Goal: Task Accomplishment & Management: Manage account settings

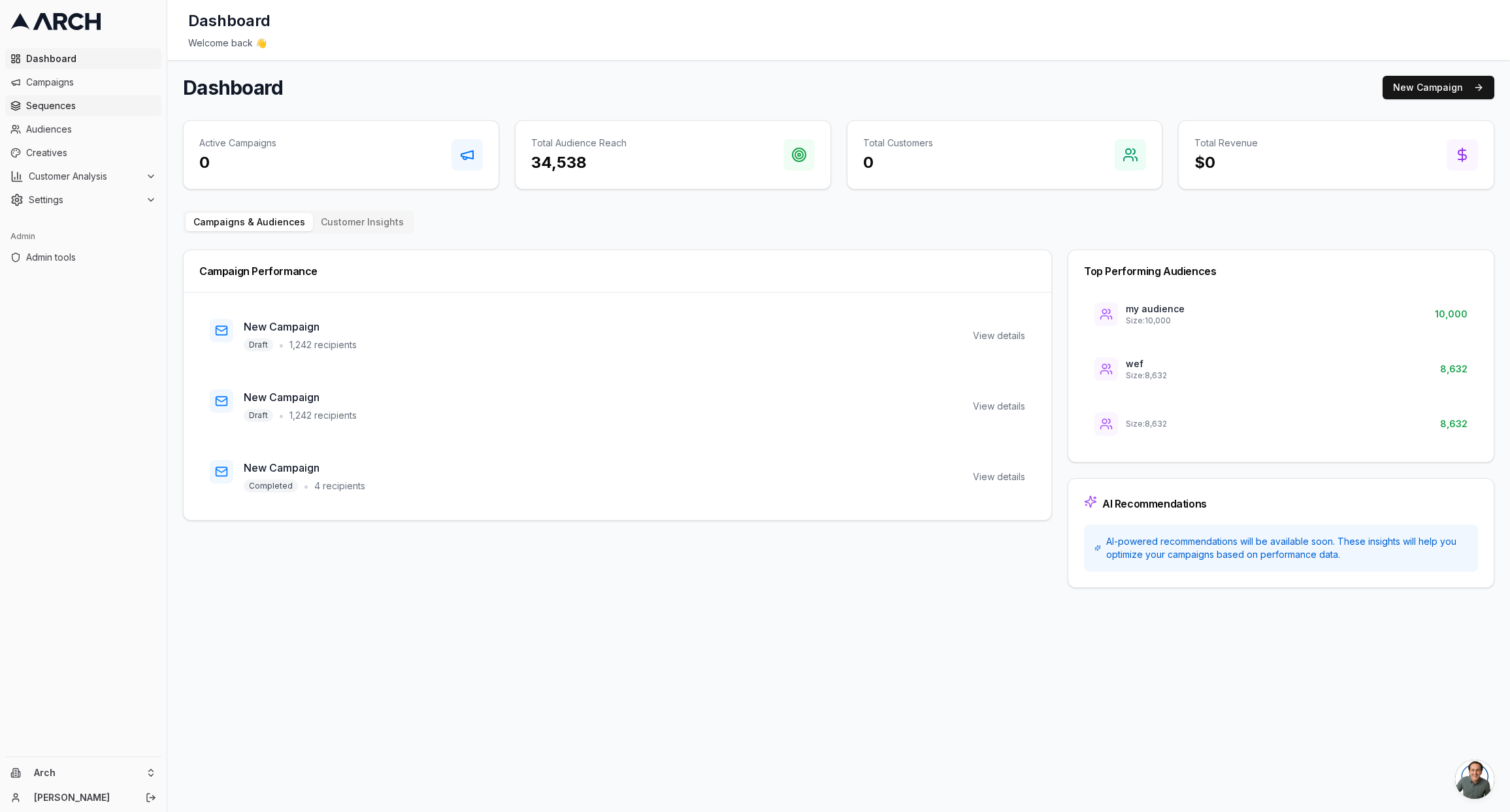
click at [88, 110] on span "Sequences" at bounding box center [91, 106] width 130 height 13
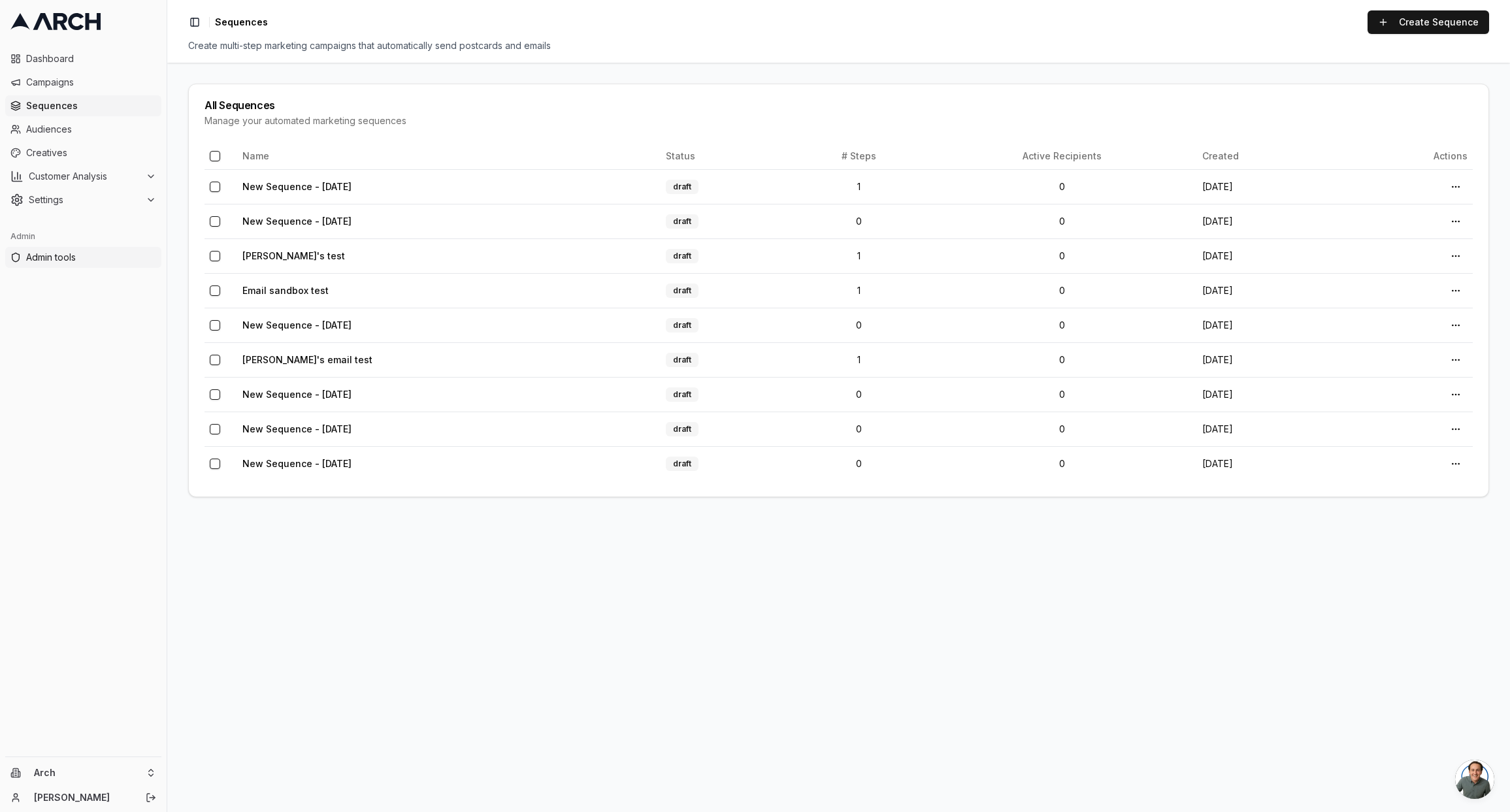
click at [60, 259] on span "Admin tools" at bounding box center [91, 256] width 130 height 13
click at [89, 148] on span "Creatives" at bounding box center [91, 153] width 130 height 13
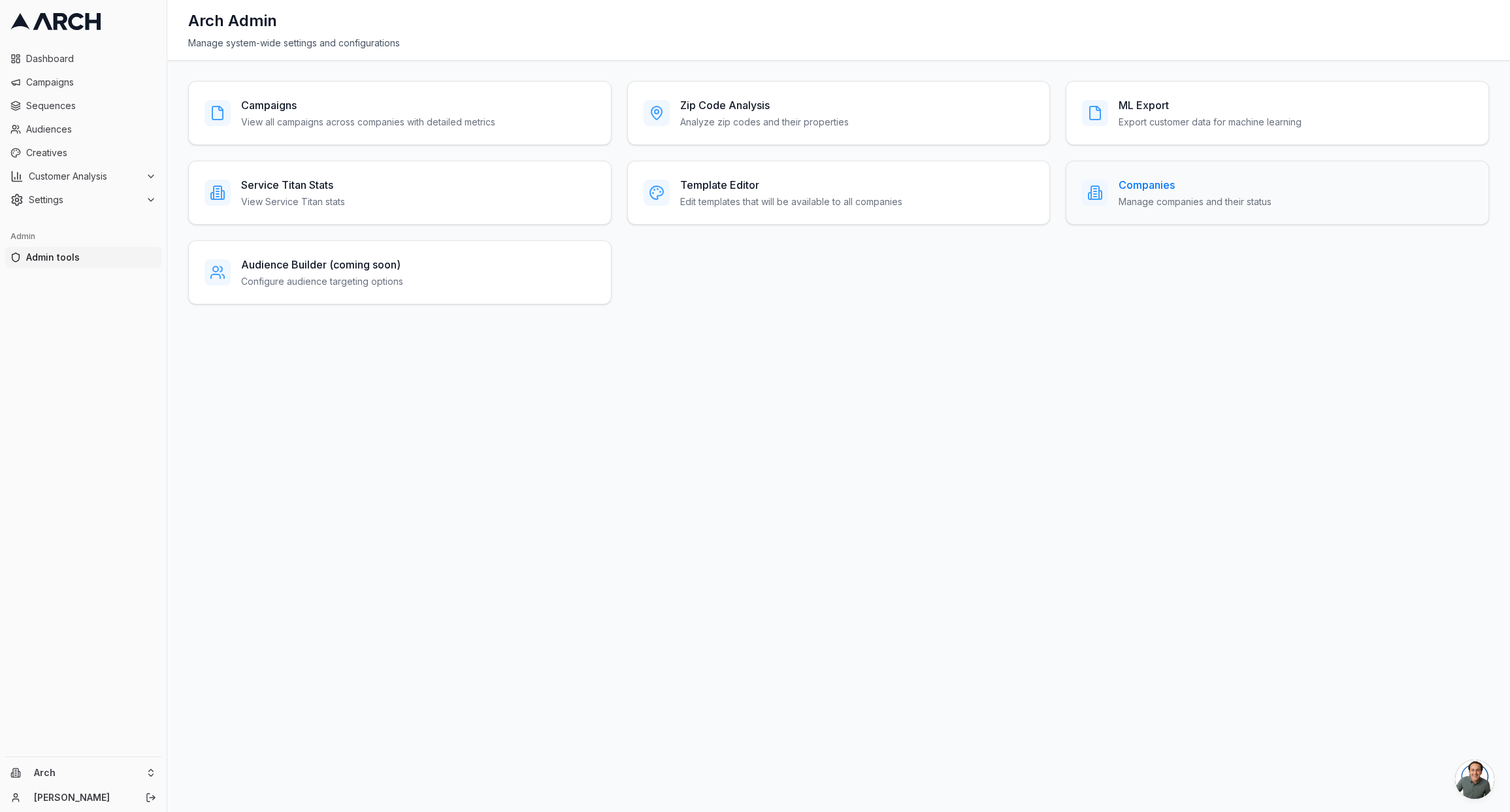
click at [1163, 180] on h3 "Companies" at bounding box center [1195, 185] width 153 height 16
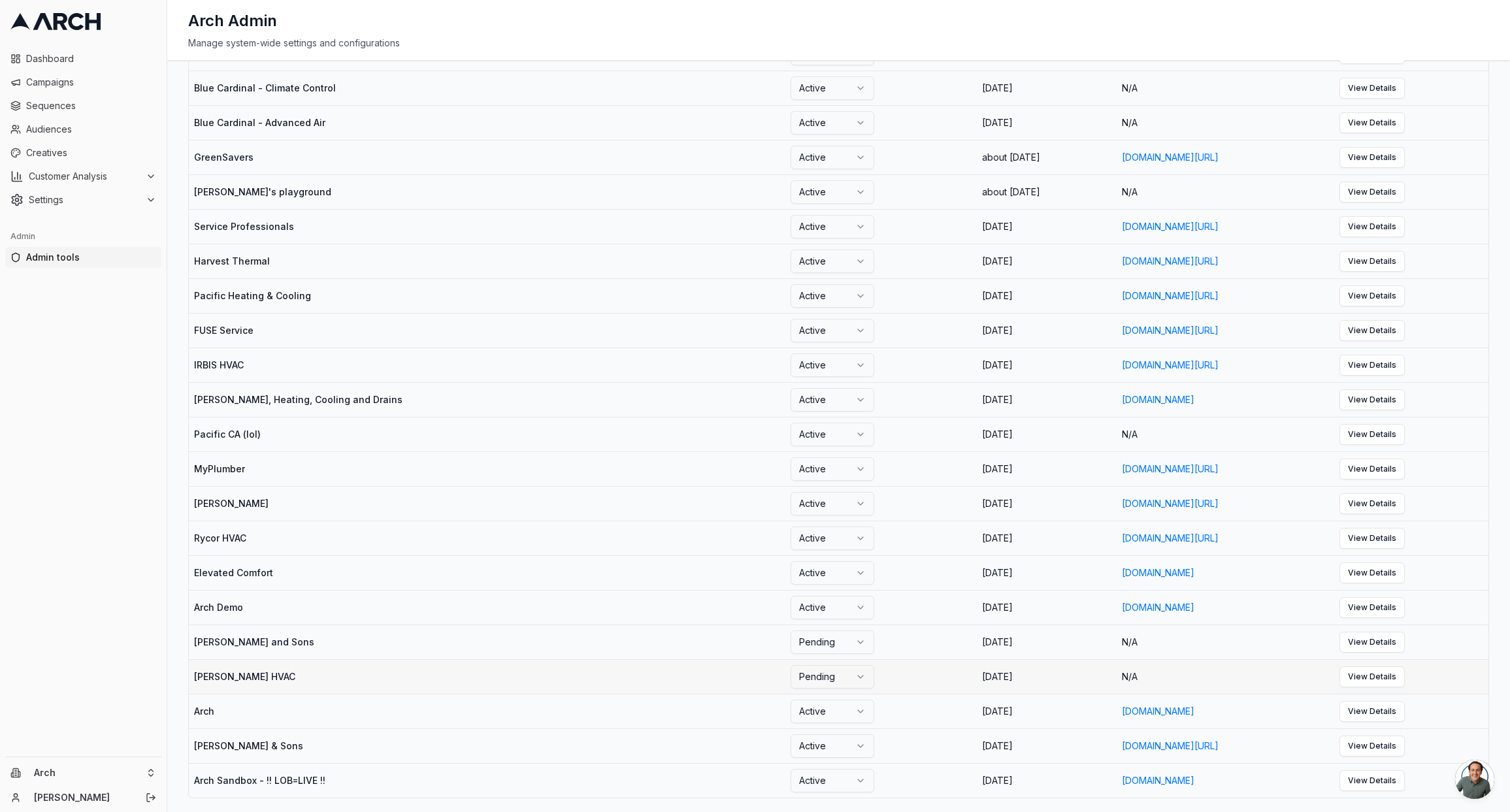
scroll to position [603, 0]
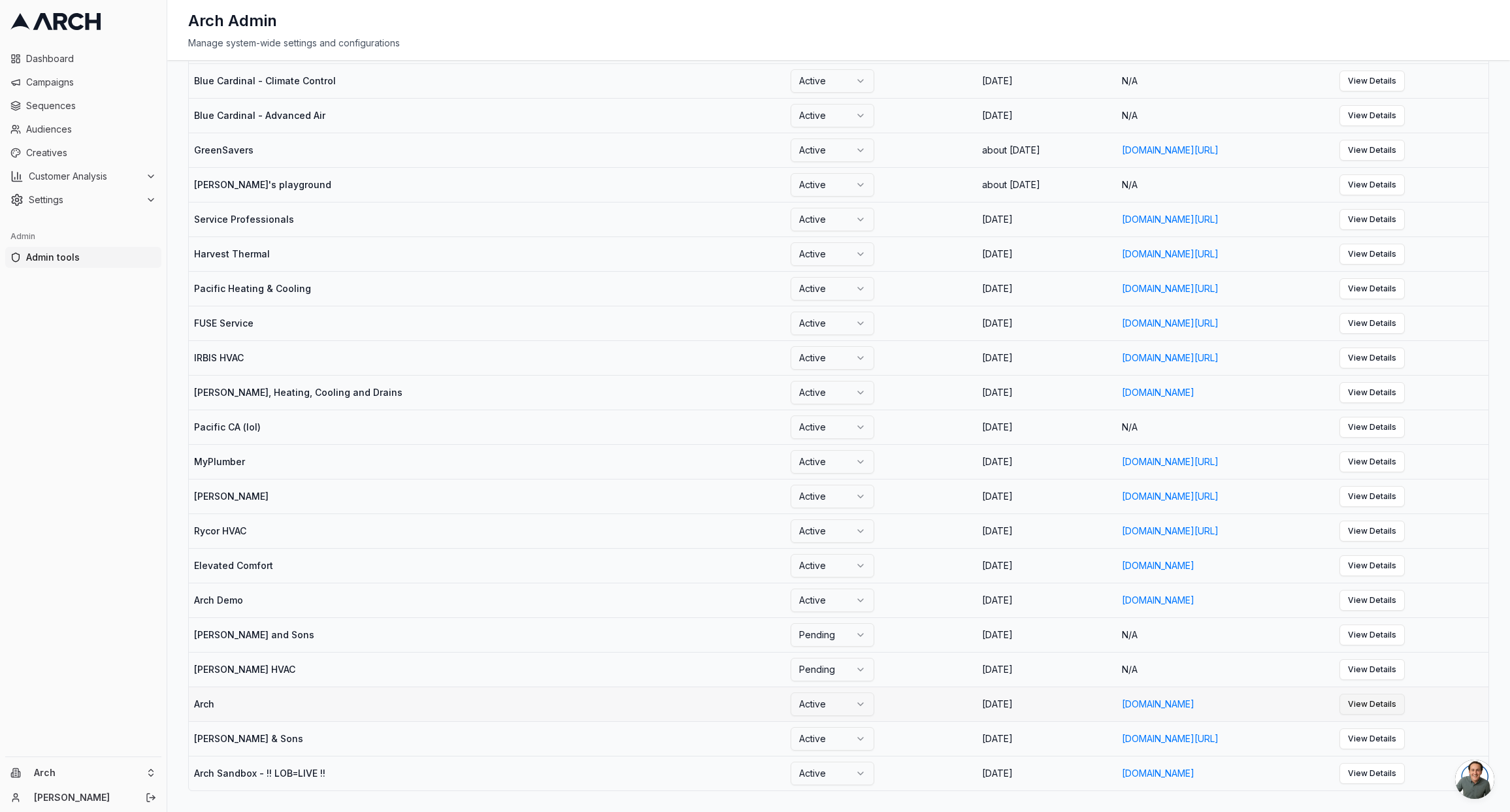
click at [1405, 703] on link "View Details" at bounding box center [1372, 703] width 66 height 21
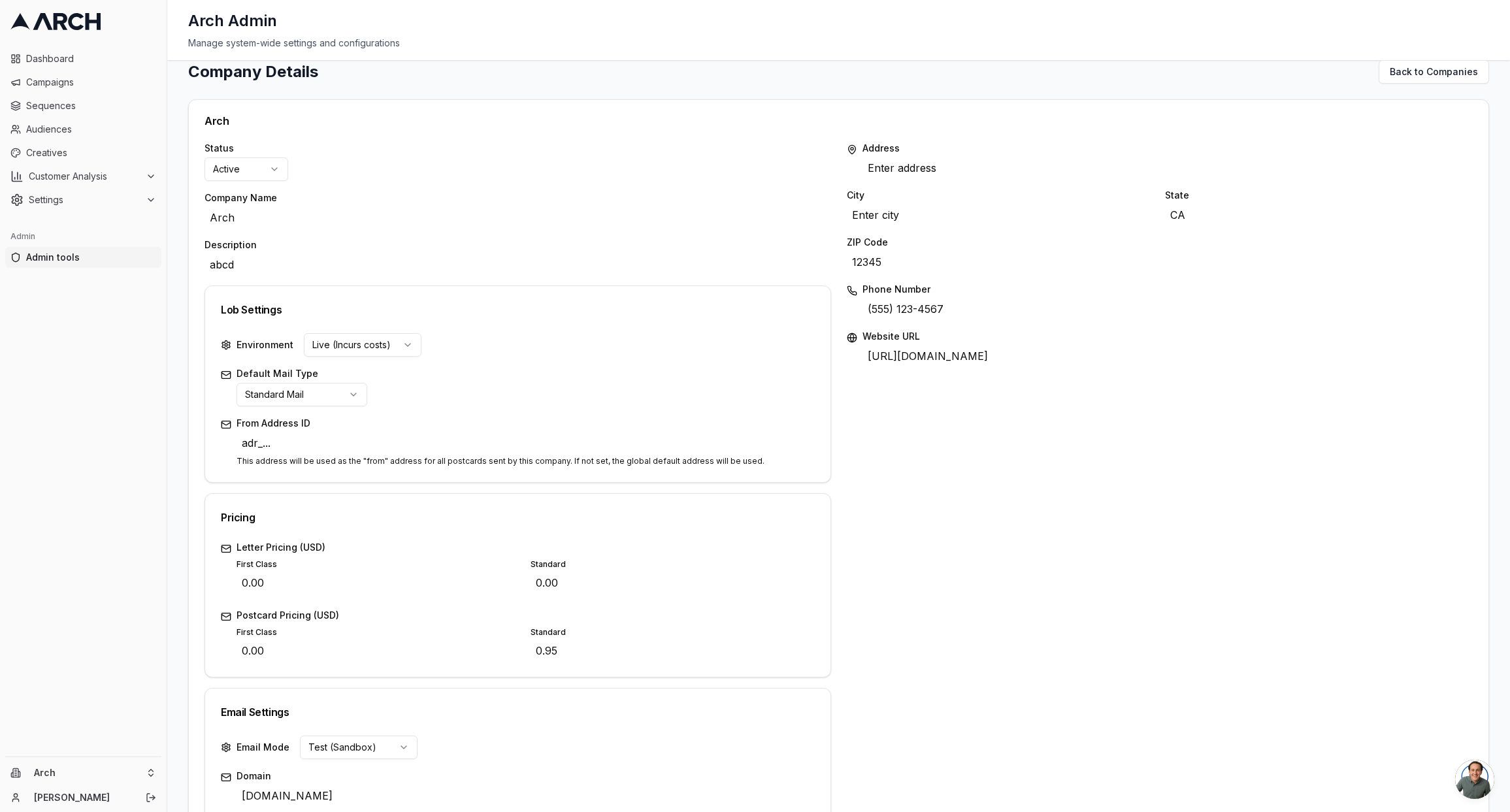
scroll to position [139, 0]
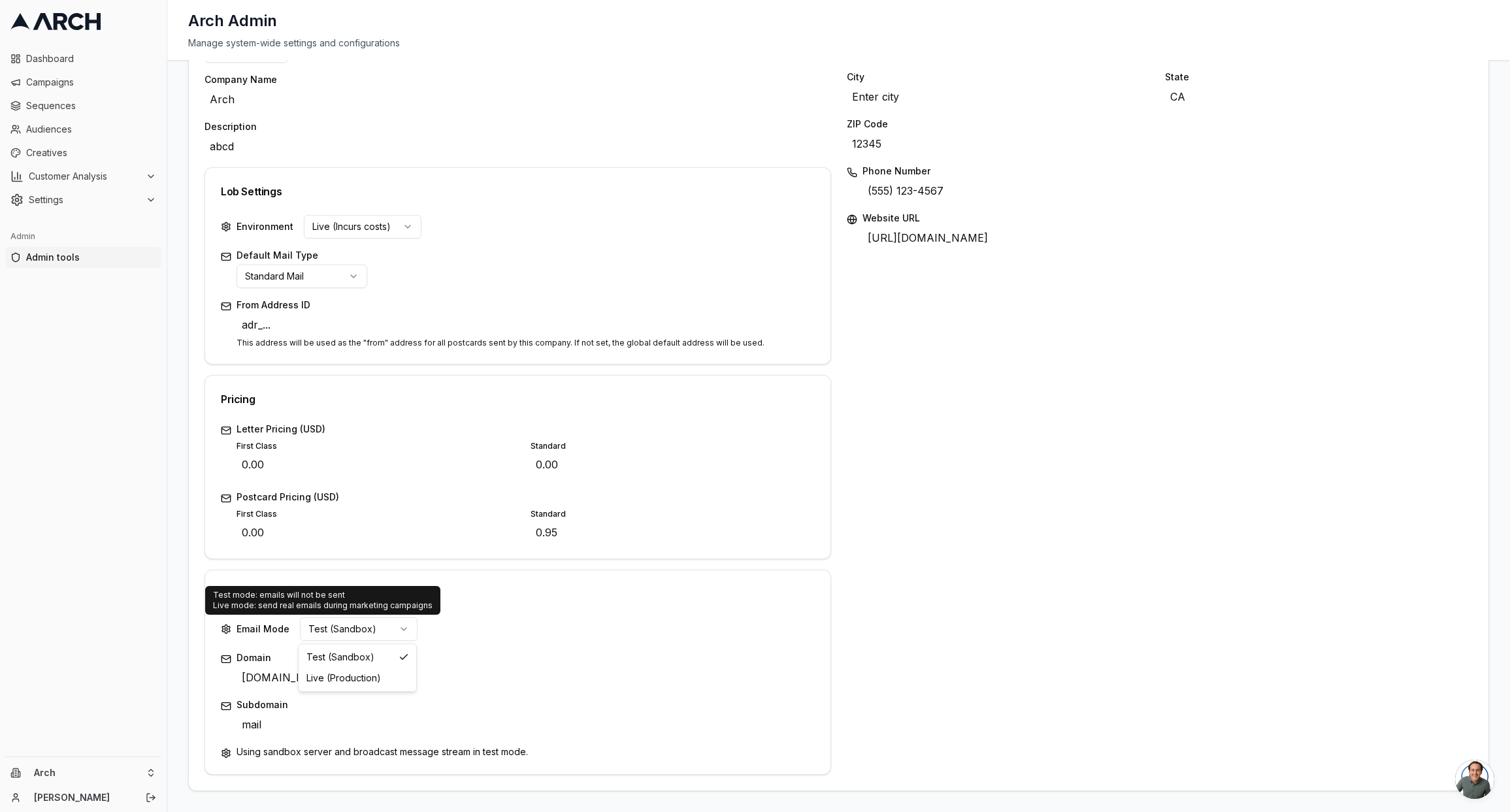
click at [385, 639] on html "Dashboard Campaigns Sequences Audiences Creatives Customer Analysis Settings Ad…" at bounding box center [755, 406] width 1510 height 812
click at [562, 593] on html "Dashboard Campaigns Sequences Audiences Creatives Customer Analysis Settings Ad…" at bounding box center [755, 406] width 1510 height 812
click at [387, 640] on html "Dashboard Campaigns Sequences Audiences Creatives Customer Analysis Settings Ad…" at bounding box center [755, 406] width 1510 height 812
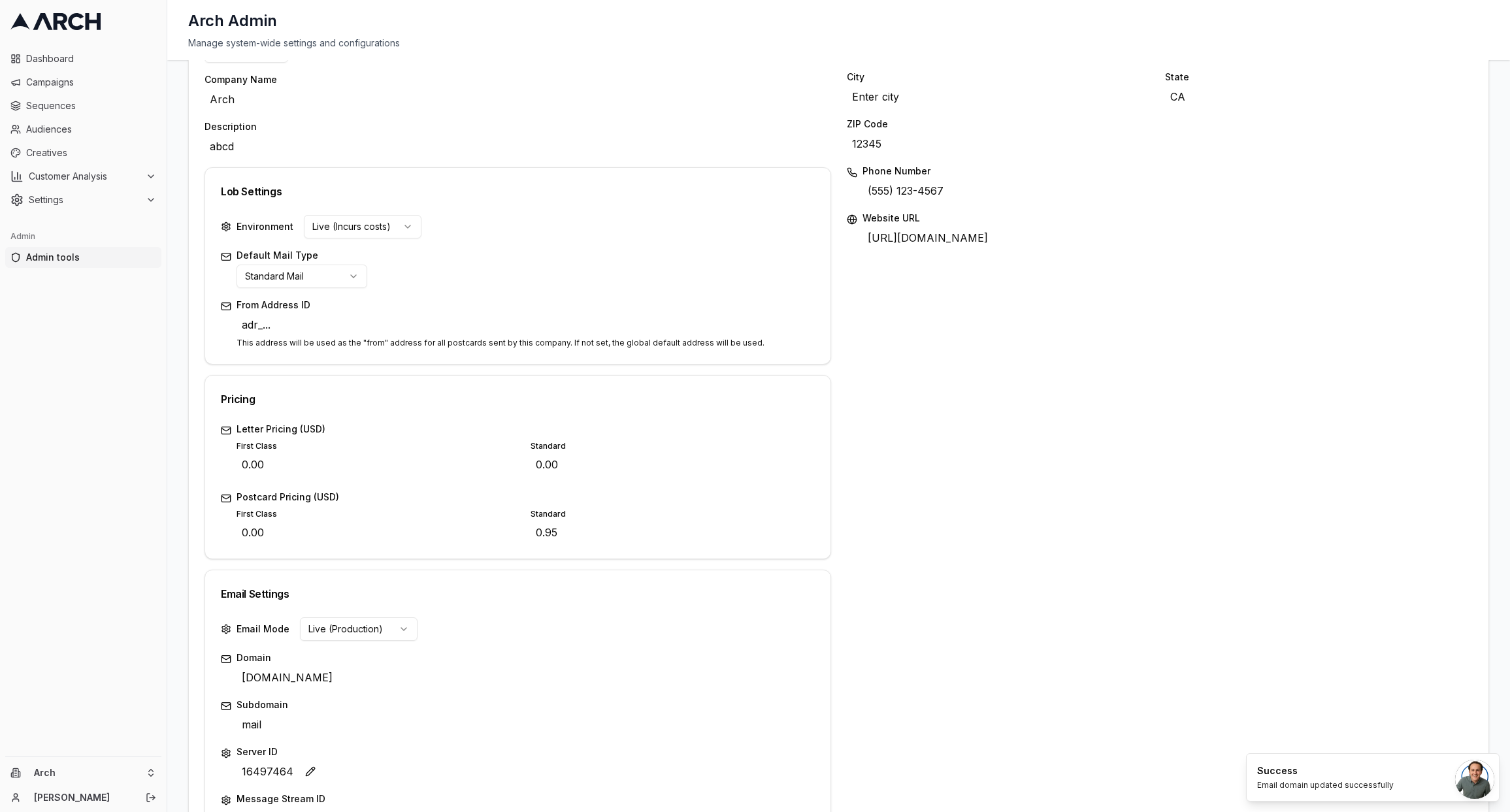
click at [273, 774] on span "16497464" at bounding box center [267, 771] width 62 height 21
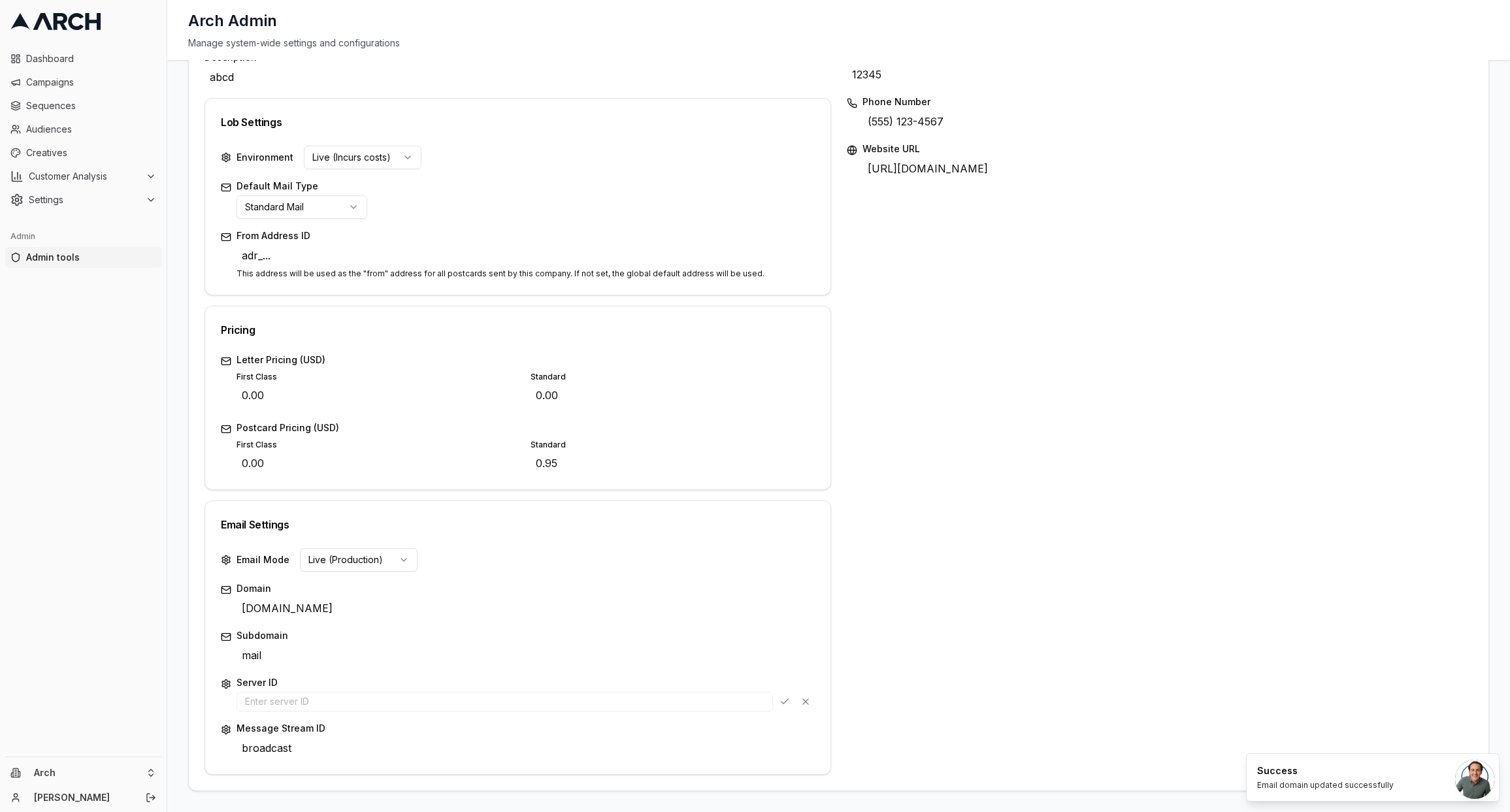
click at [784, 696] on div "Save Cancel" at bounding box center [796, 701] width 39 height 19
click at [394, 564] on html "Dashboard Campaigns Sequences Audiences Creatives Customer Analysis Settings Ad…" at bounding box center [755, 406] width 1510 height 812
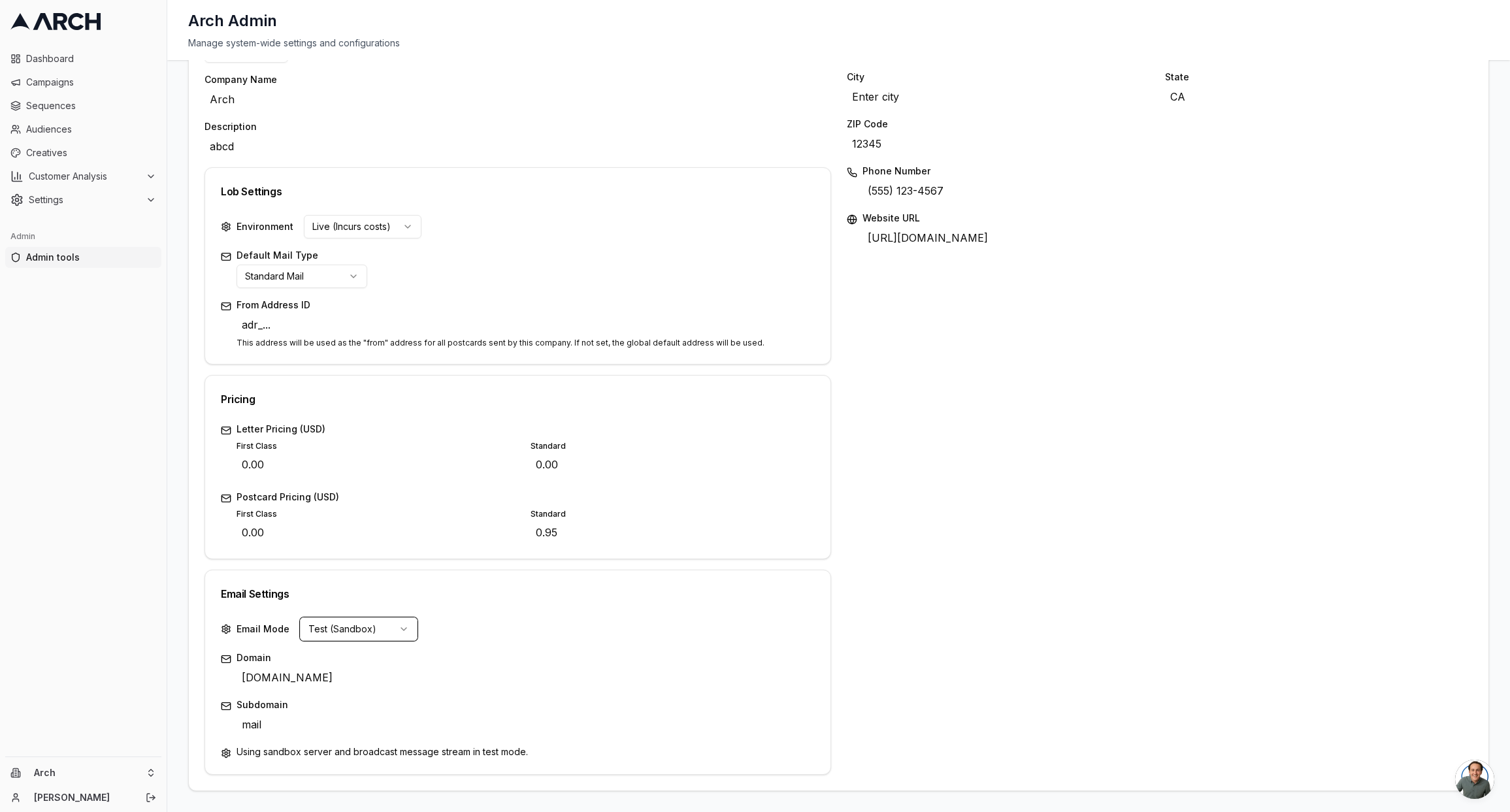
scroll to position [0, 0]
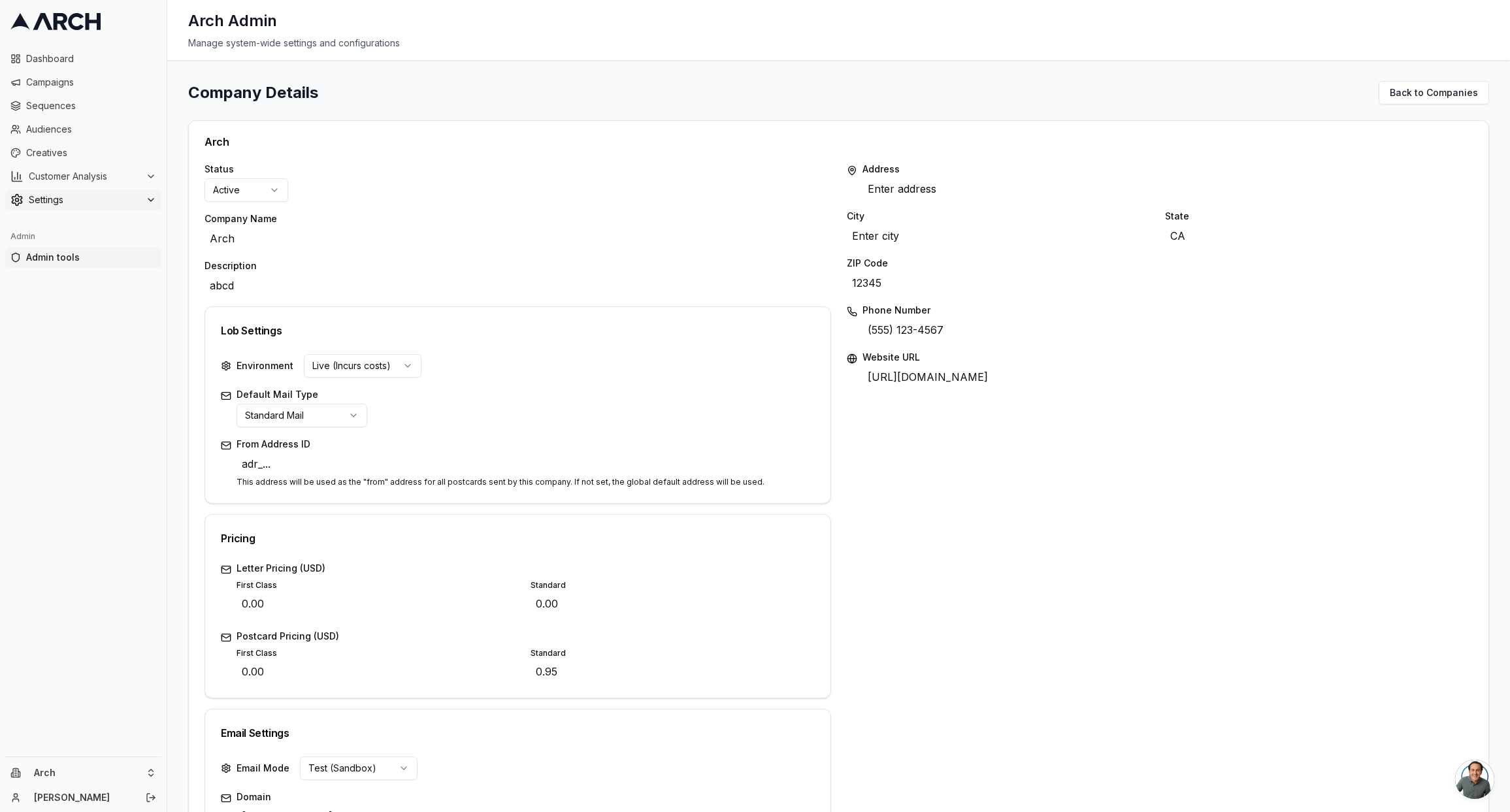
click at [119, 200] on span "Settings" at bounding box center [84, 200] width 112 height 13
click at [114, 301] on span "Email Sending Preferences" at bounding box center [94, 304] width 93 height 13
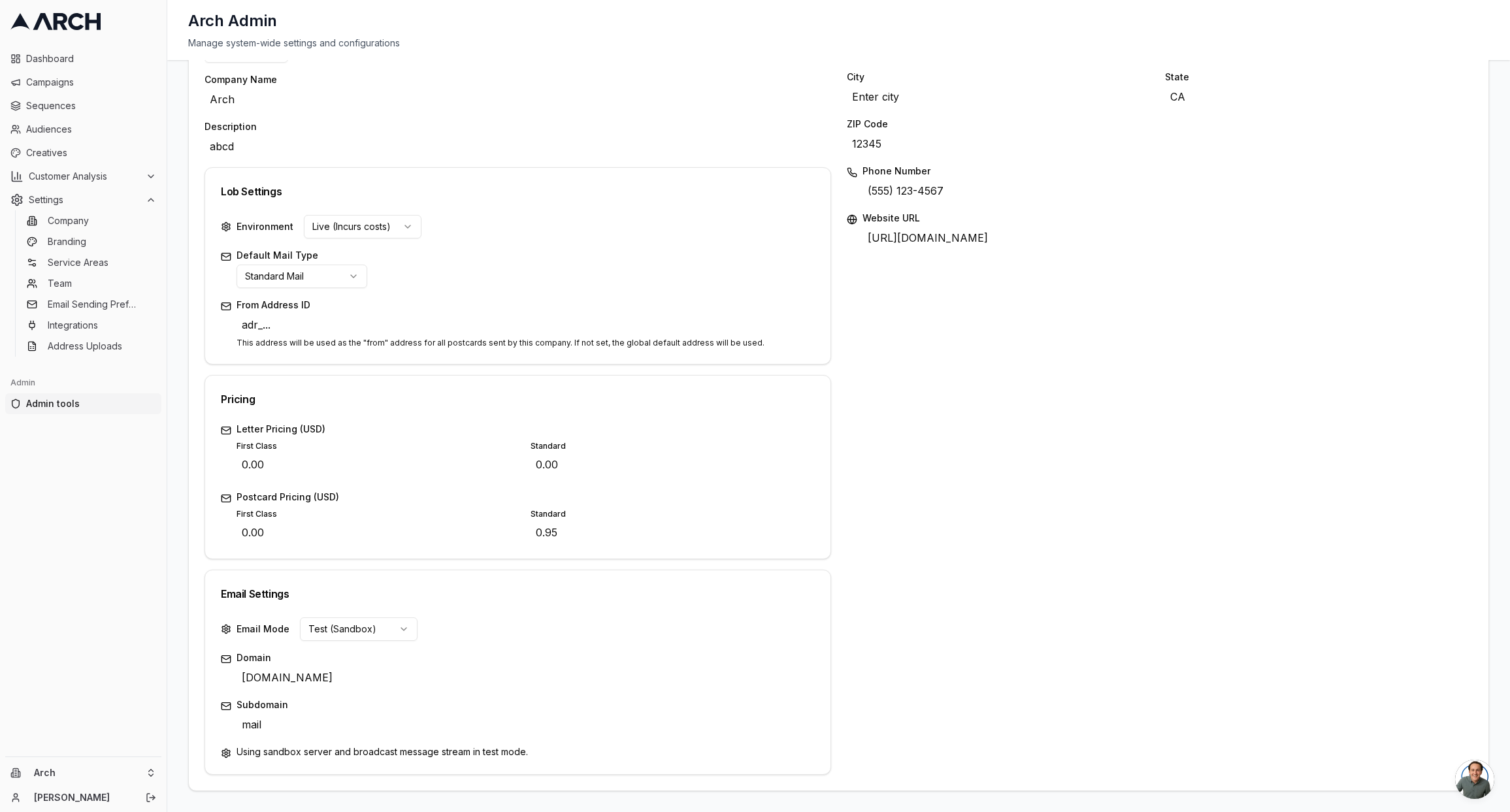
click at [404, 629] on html "Dashboard Campaigns Sequences Audiences Creatives Customer Analysis Settings Co…" at bounding box center [755, 406] width 1510 height 812
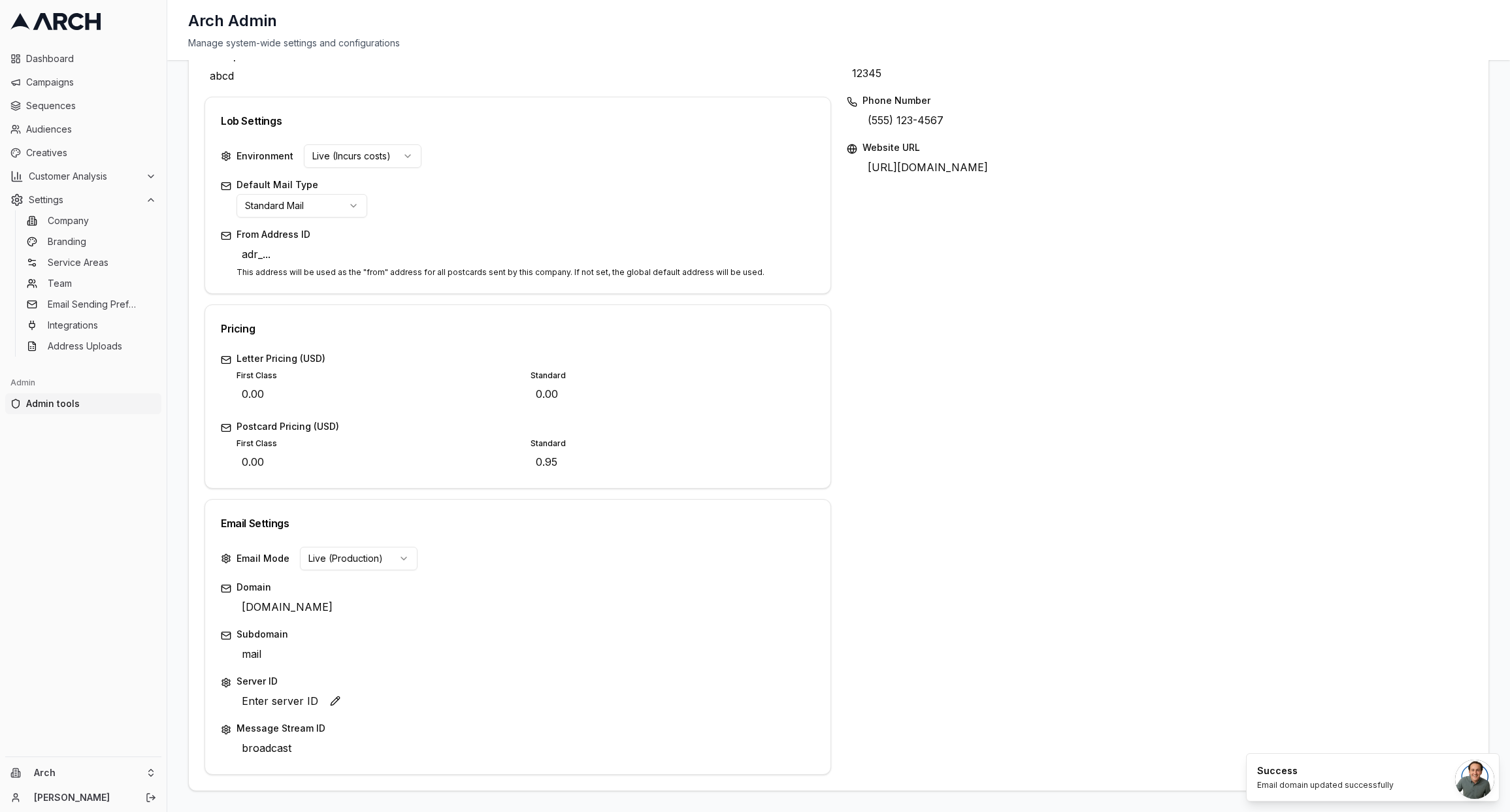
click at [270, 699] on span "Enter server ID" at bounding box center [280, 700] width 87 height 21
type input "16406951"
click at [788, 704] on div "Save Cancel" at bounding box center [796, 701] width 39 height 19
click at [386, 562] on html "Dashboard Campaigns Sequences Audiences Creatives Customer Analysis Settings Co…" at bounding box center [755, 406] width 1510 height 812
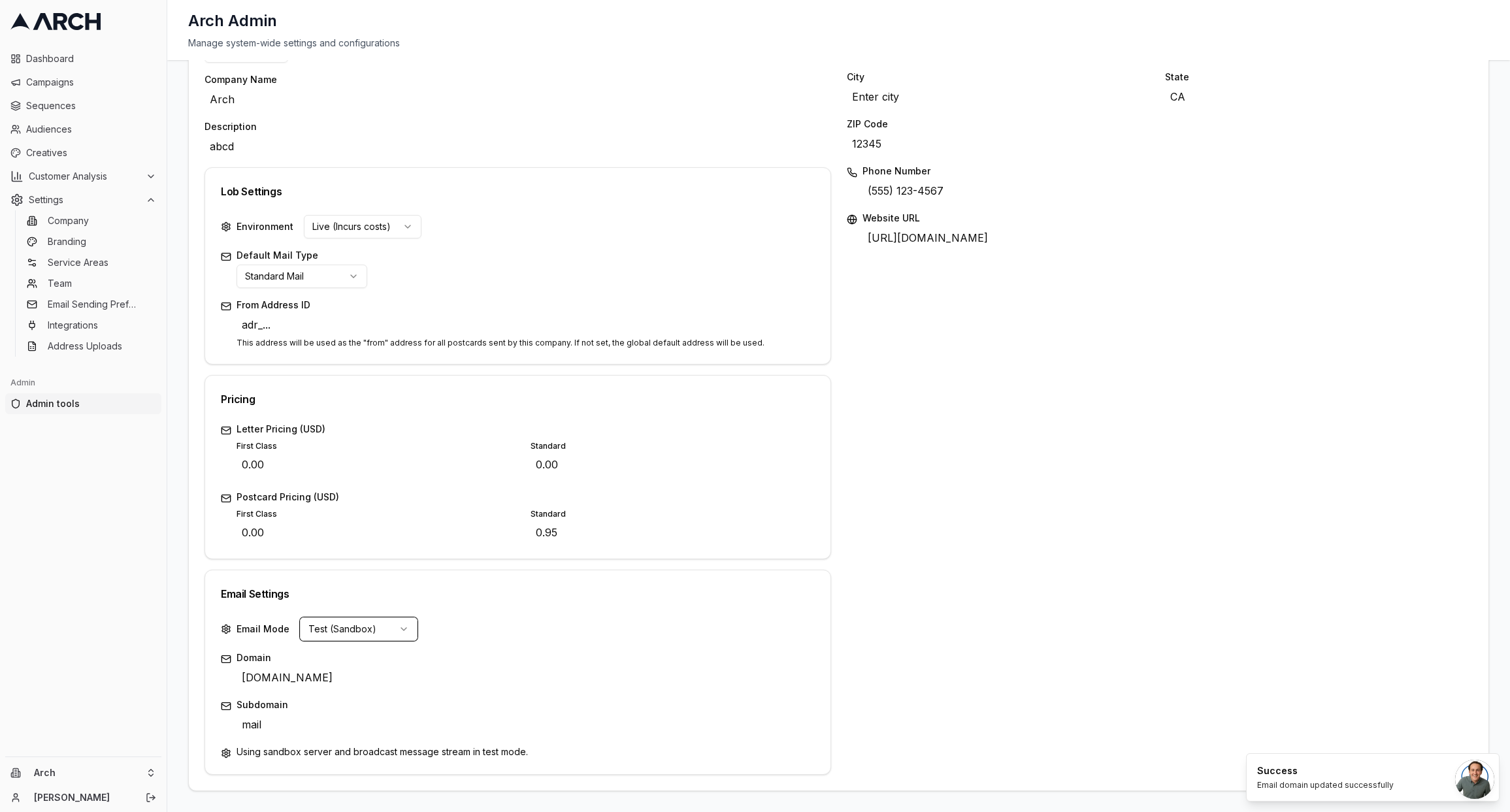
scroll to position [0, 0]
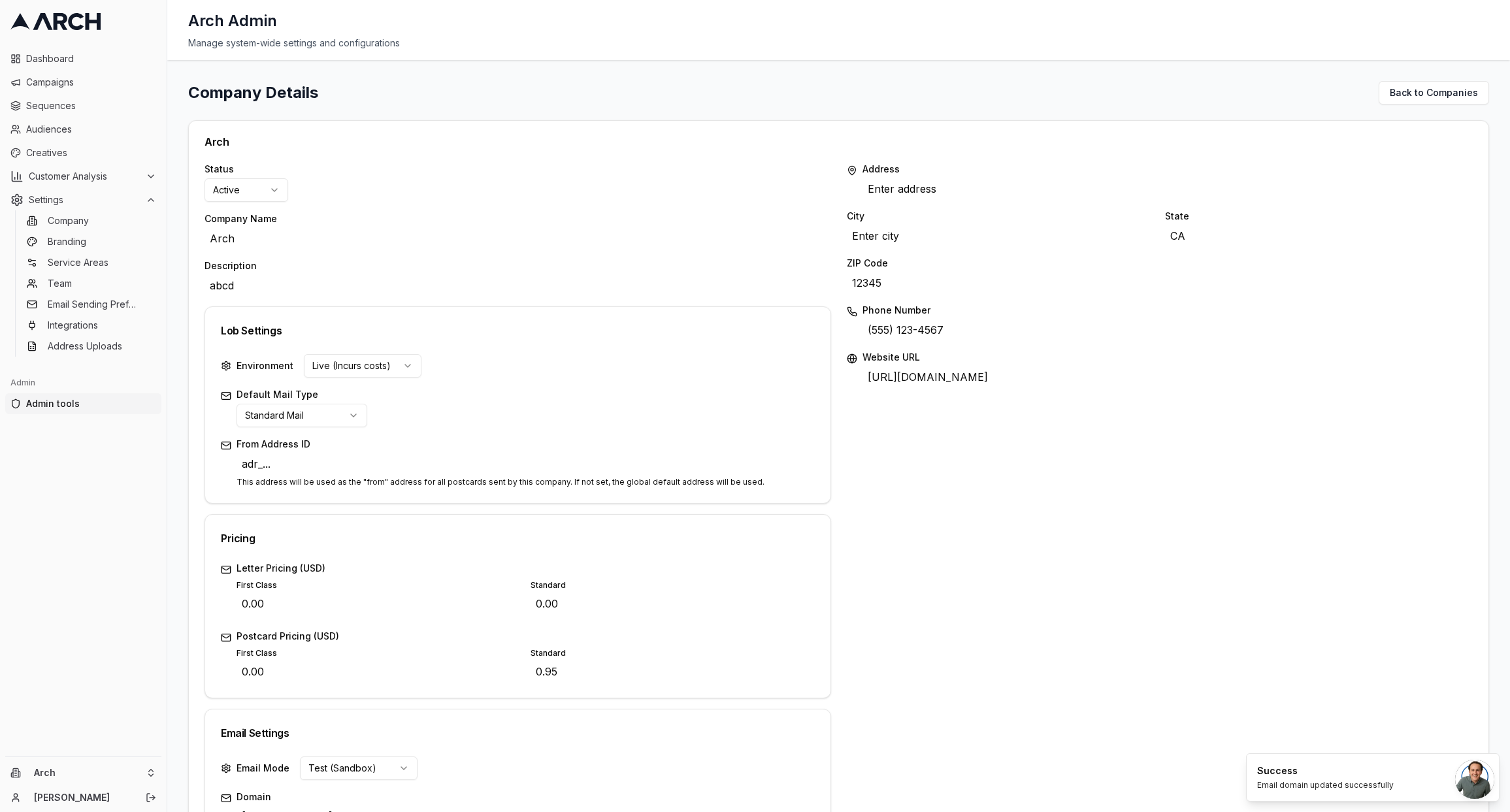
click at [647, 412] on div "Default Mail Type Standard Mail" at bounding box center [526, 408] width 578 height 39
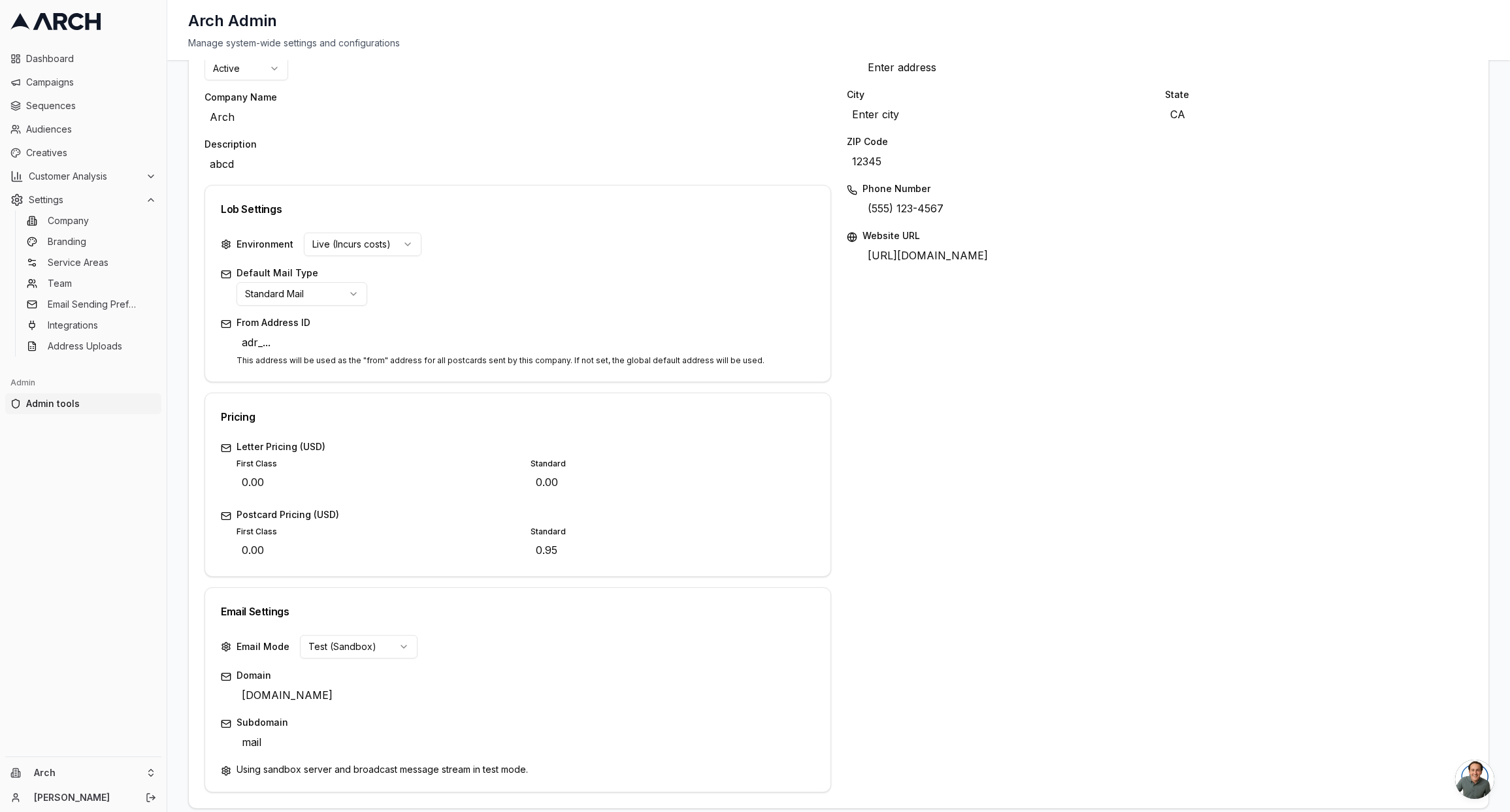
click at [408, 643] on html "Dashboard Campaigns Sequences Audiences Creatives Customer Analysis Settings Co…" at bounding box center [755, 406] width 1510 height 812
click at [505, 626] on html "Dashboard Campaigns Sequences Audiences Creatives Customer Analysis Settings Co…" at bounding box center [755, 406] width 1510 height 812
click at [714, 493] on div "Letter Pricing (USD) First Class 0.00 Edit Standard 0.00 Edit Postcard Pricing …" at bounding box center [518, 508] width 625 height 136
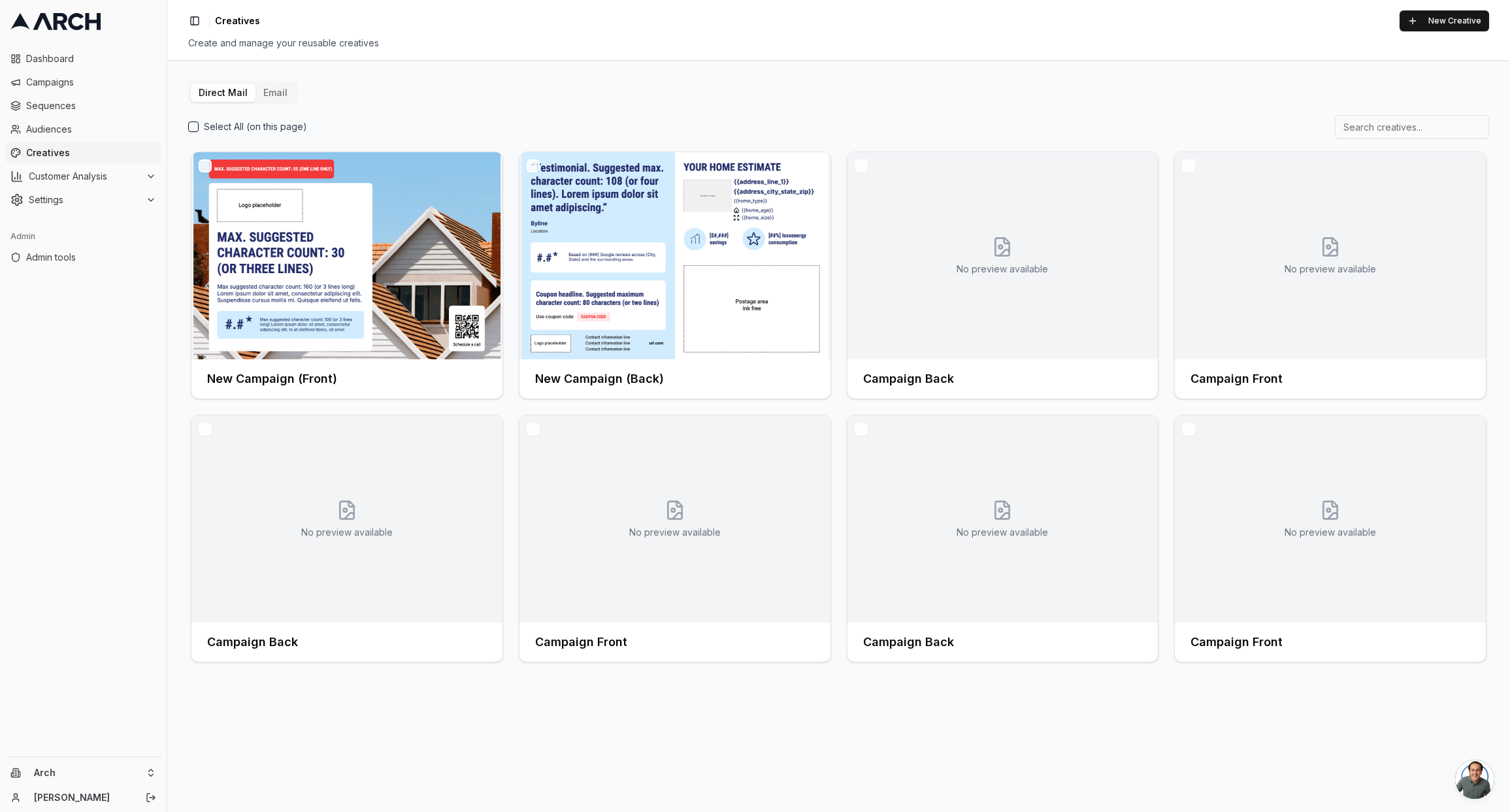
click at [275, 96] on button "Email" at bounding box center [275, 92] width 40 height 19
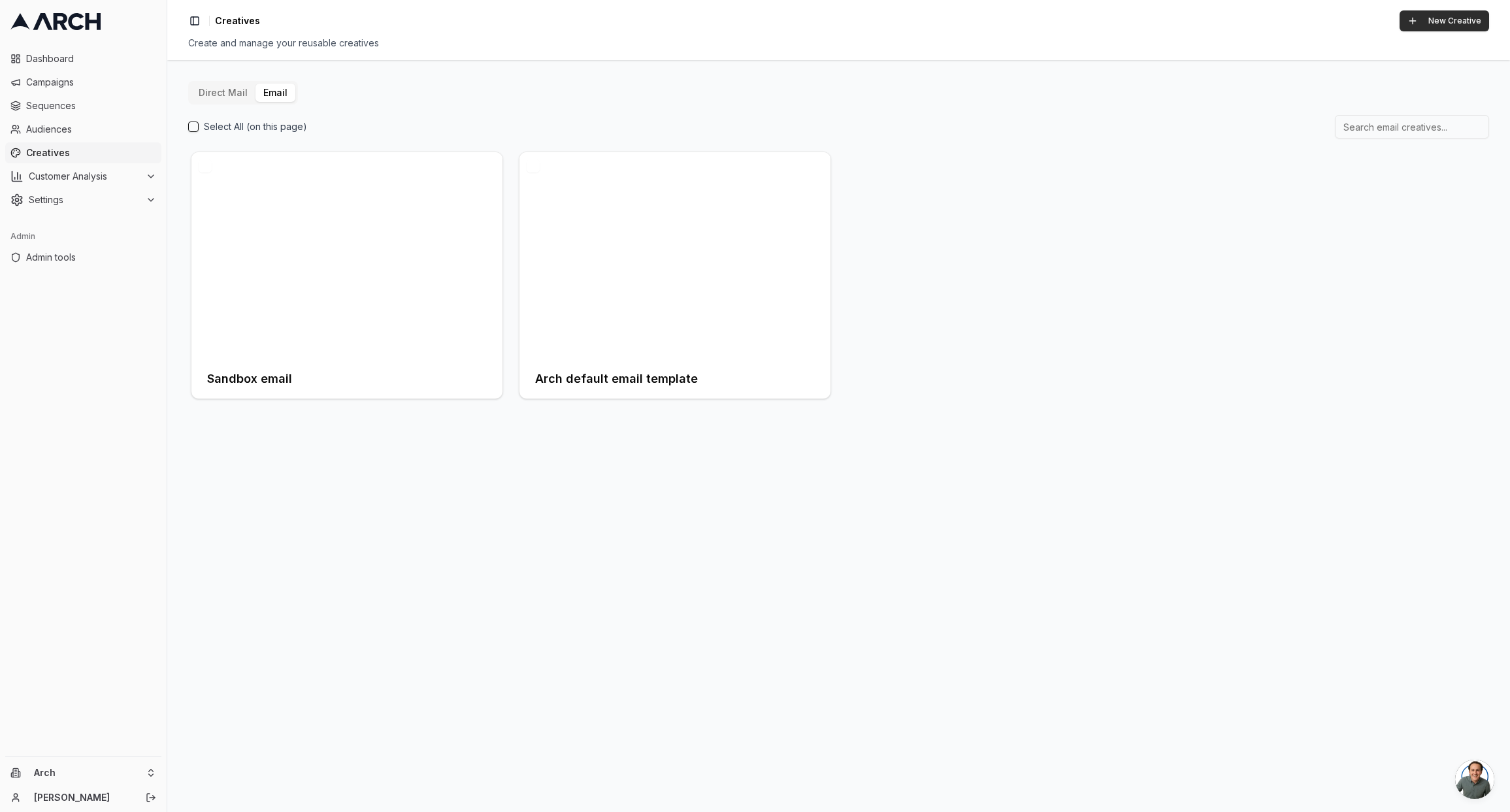
click at [1451, 22] on button "New Creative" at bounding box center [1444, 21] width 89 height 21
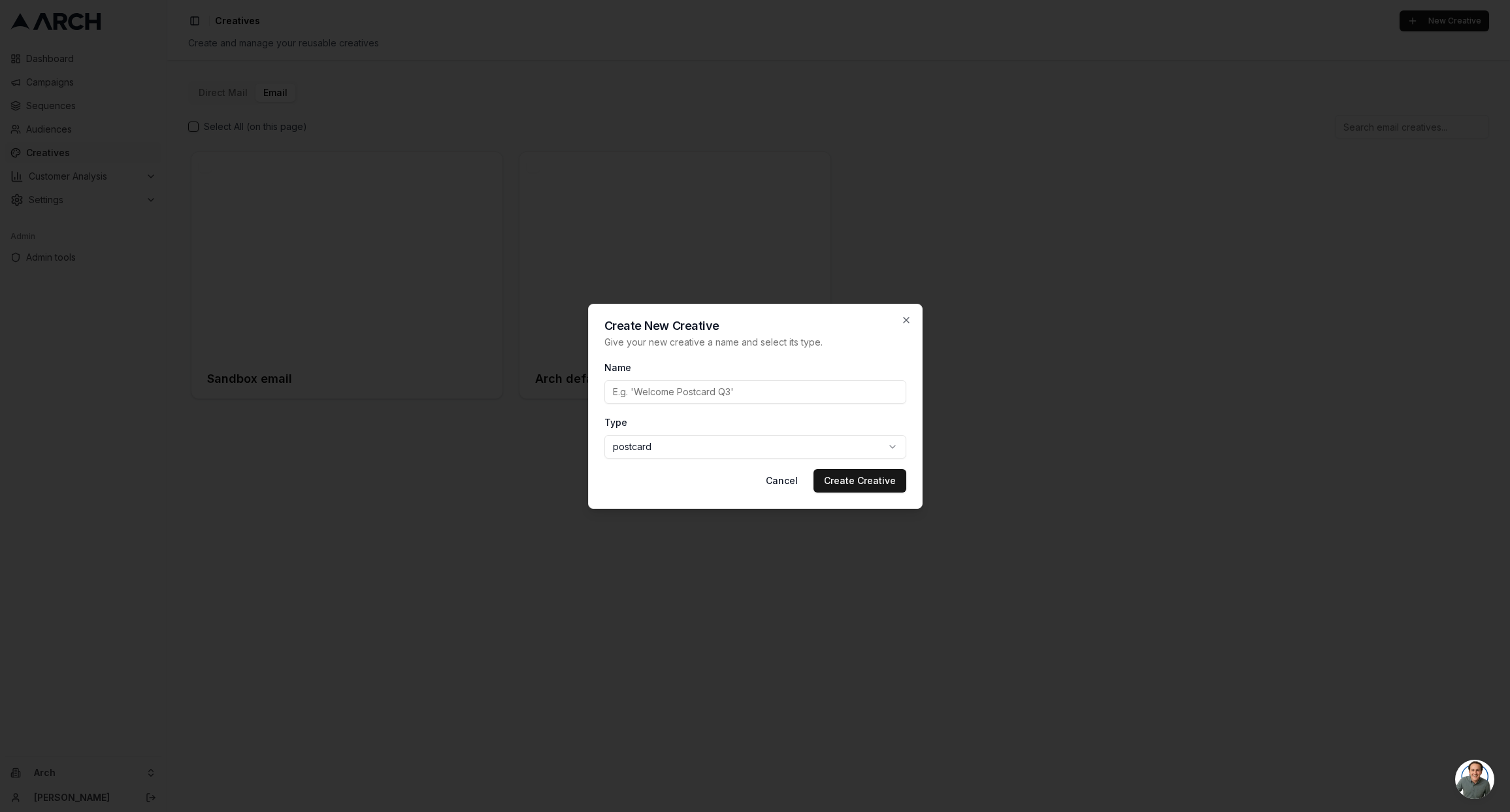
click at [707, 392] on input "Name" at bounding box center [755, 392] width 302 height 23
type input "Matt's sample creative"
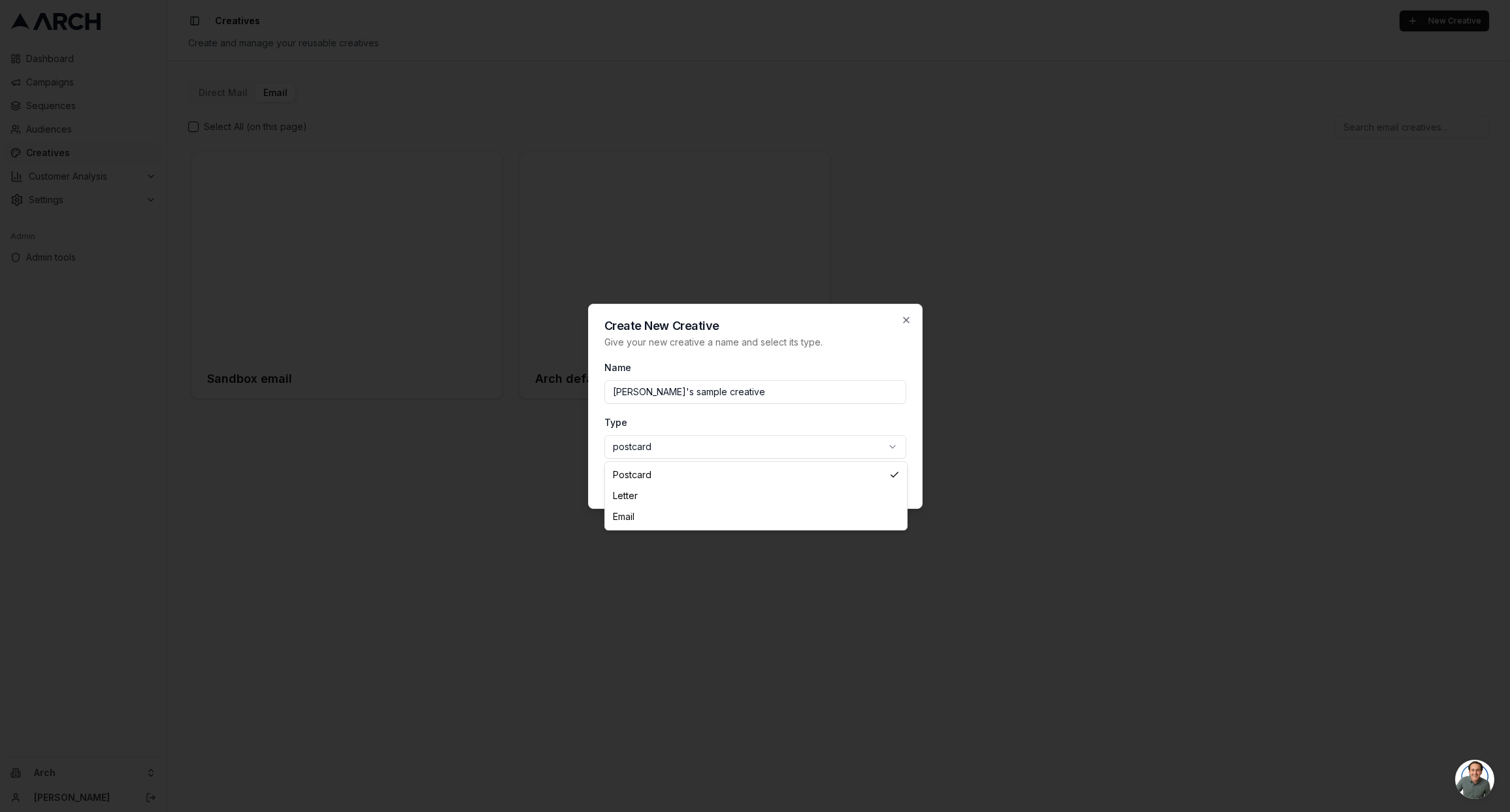
click at [782, 444] on body "Dashboard Campaigns Sequences Audiences Creatives Customer Analysis Settings Ad…" at bounding box center [755, 406] width 1510 height 812
select select "email"
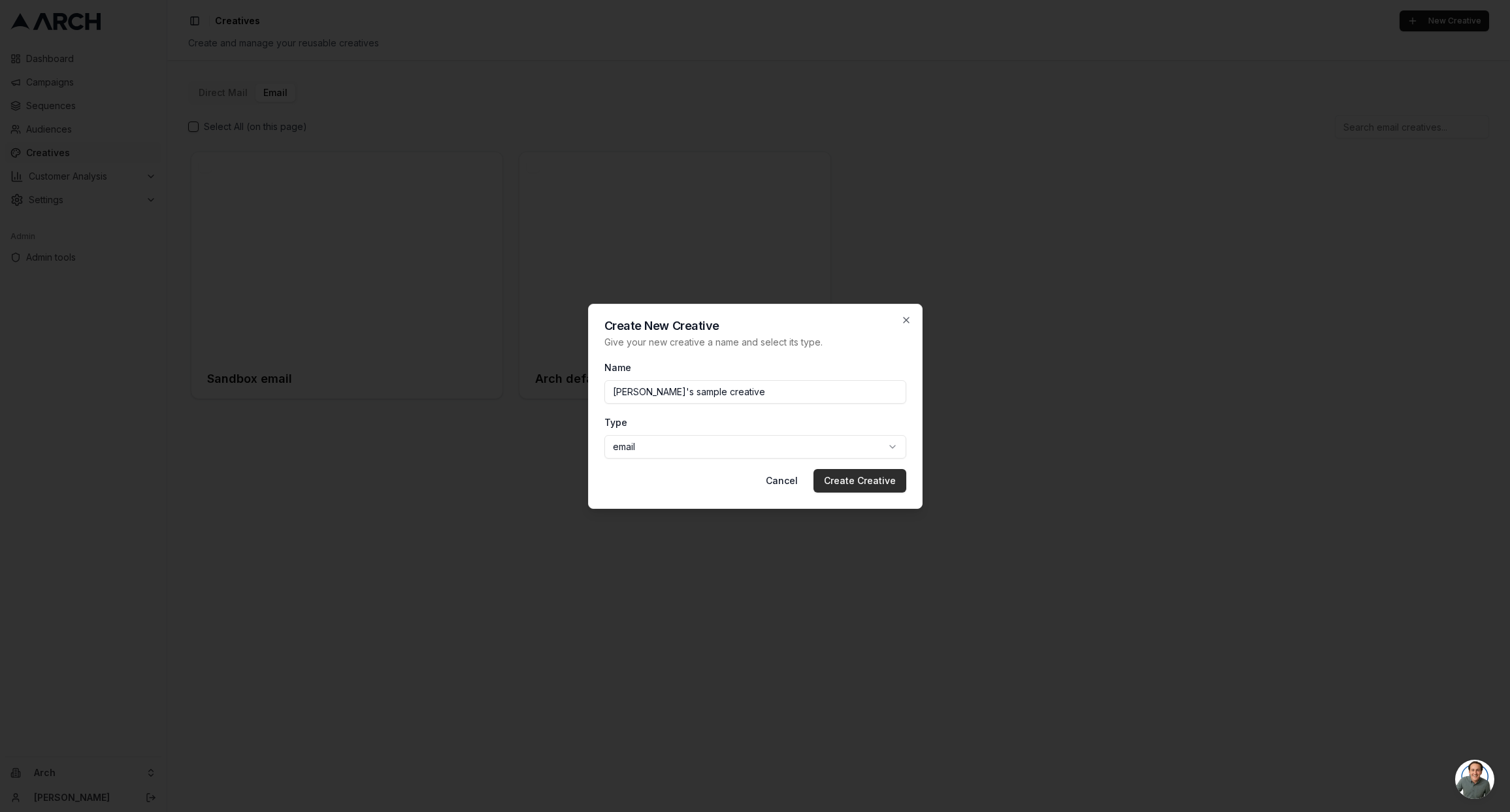
click at [841, 486] on button "Create Creative" at bounding box center [859, 481] width 93 height 23
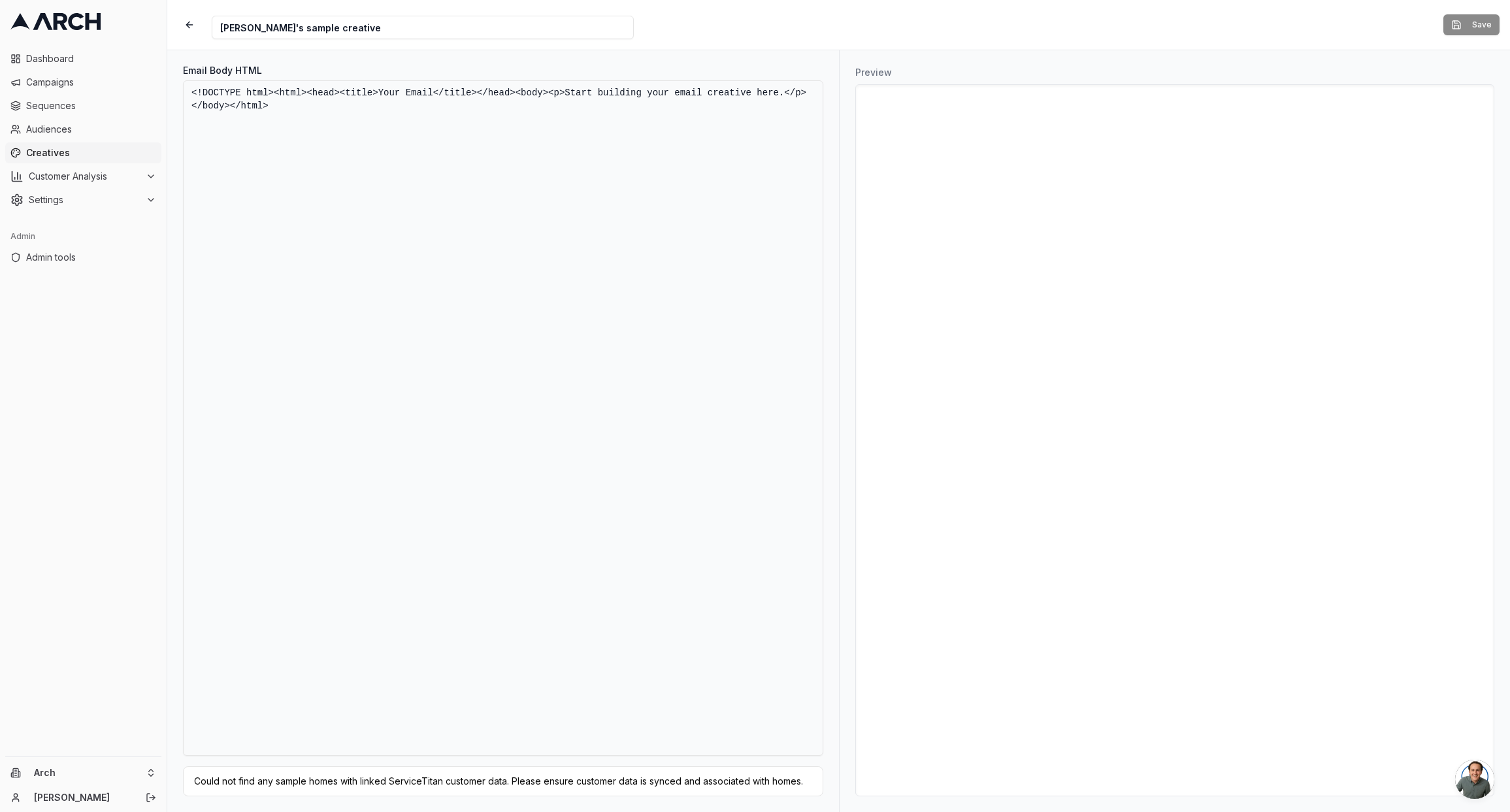
drag, startPoint x: 569, startPoint y: 94, endPoint x: 687, endPoint y: 96, distance: 118.0
click at [687, 96] on textarea "<!DOCTYPE html><html><head><title>Your Email</title></head><body><p>Start build…" at bounding box center [503, 418] width 641 height 676
drag, startPoint x: 567, startPoint y: 95, endPoint x: 786, endPoint y: 96, distance: 219.0
click at [786, 96] on textarea "<!DOCTYPE html><html><head><title>Your Email</title></head><body><p>Start build…" at bounding box center [503, 418] width 641 height 676
type textarea "<!DOCTYPE html><html><head><title>Your Email</title></head><body><p>I'd like to…"
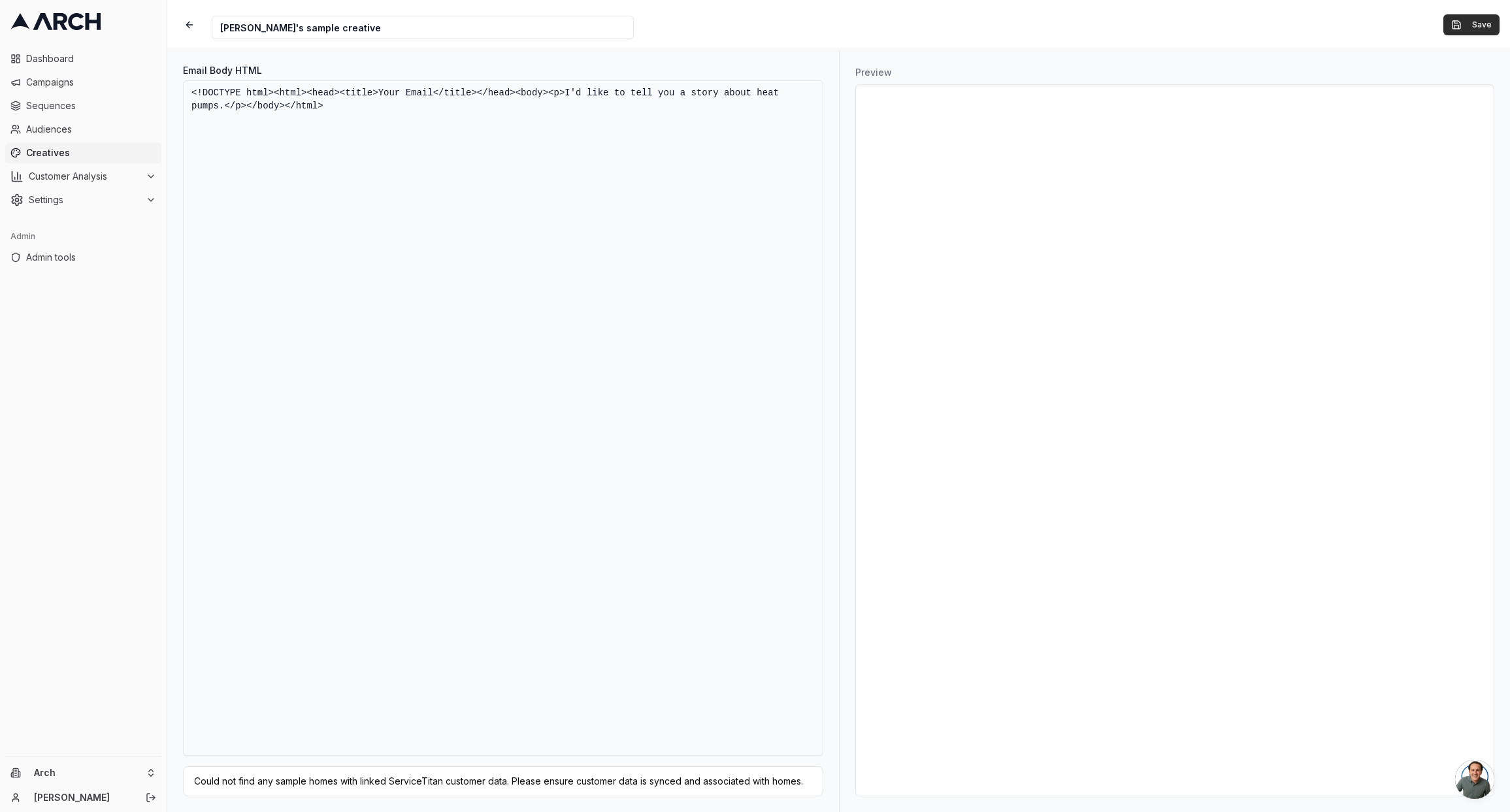
click at [1470, 28] on button "Save" at bounding box center [1471, 24] width 56 height 21
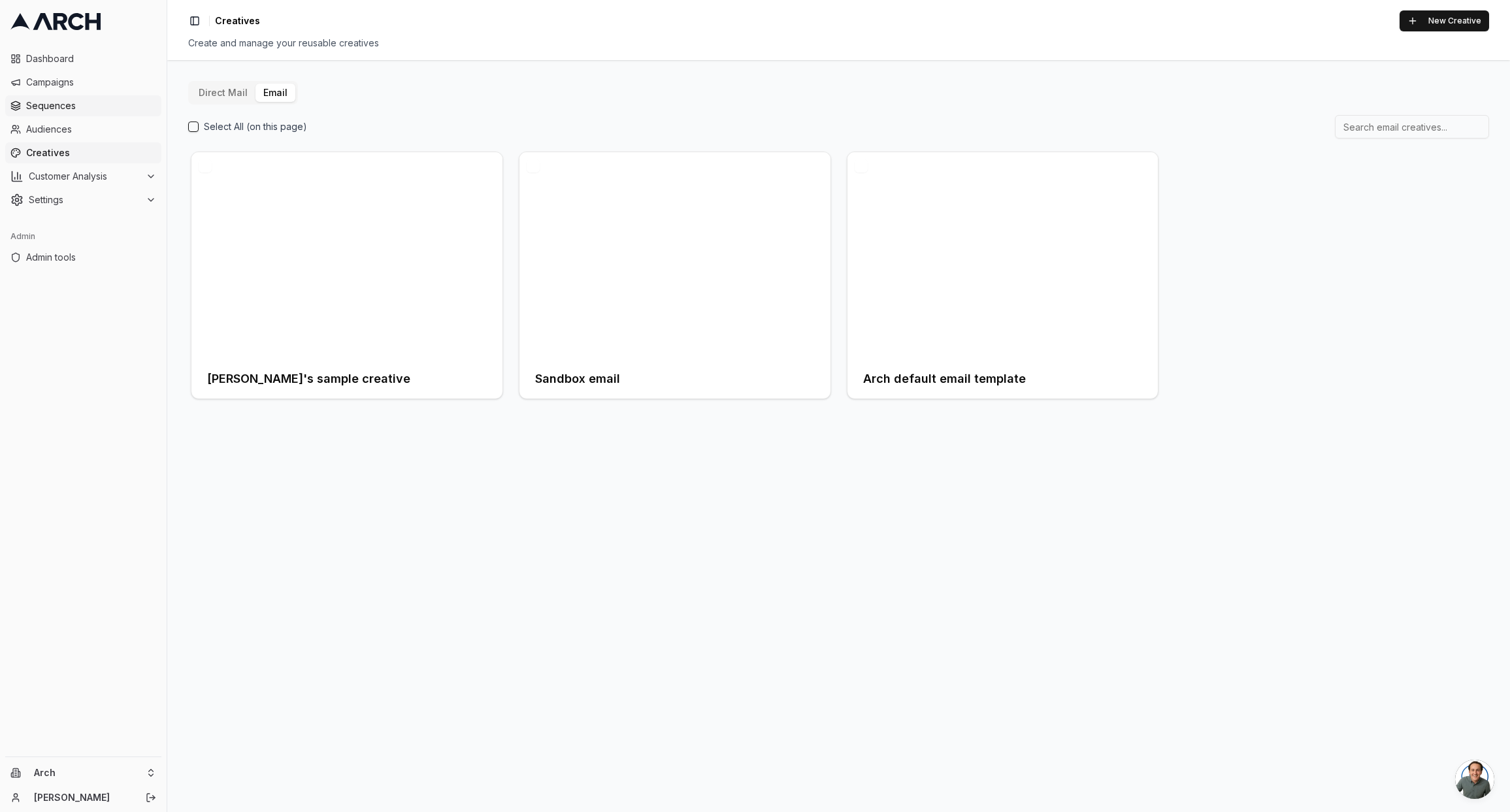
click at [94, 100] on span "Sequences" at bounding box center [91, 106] width 130 height 13
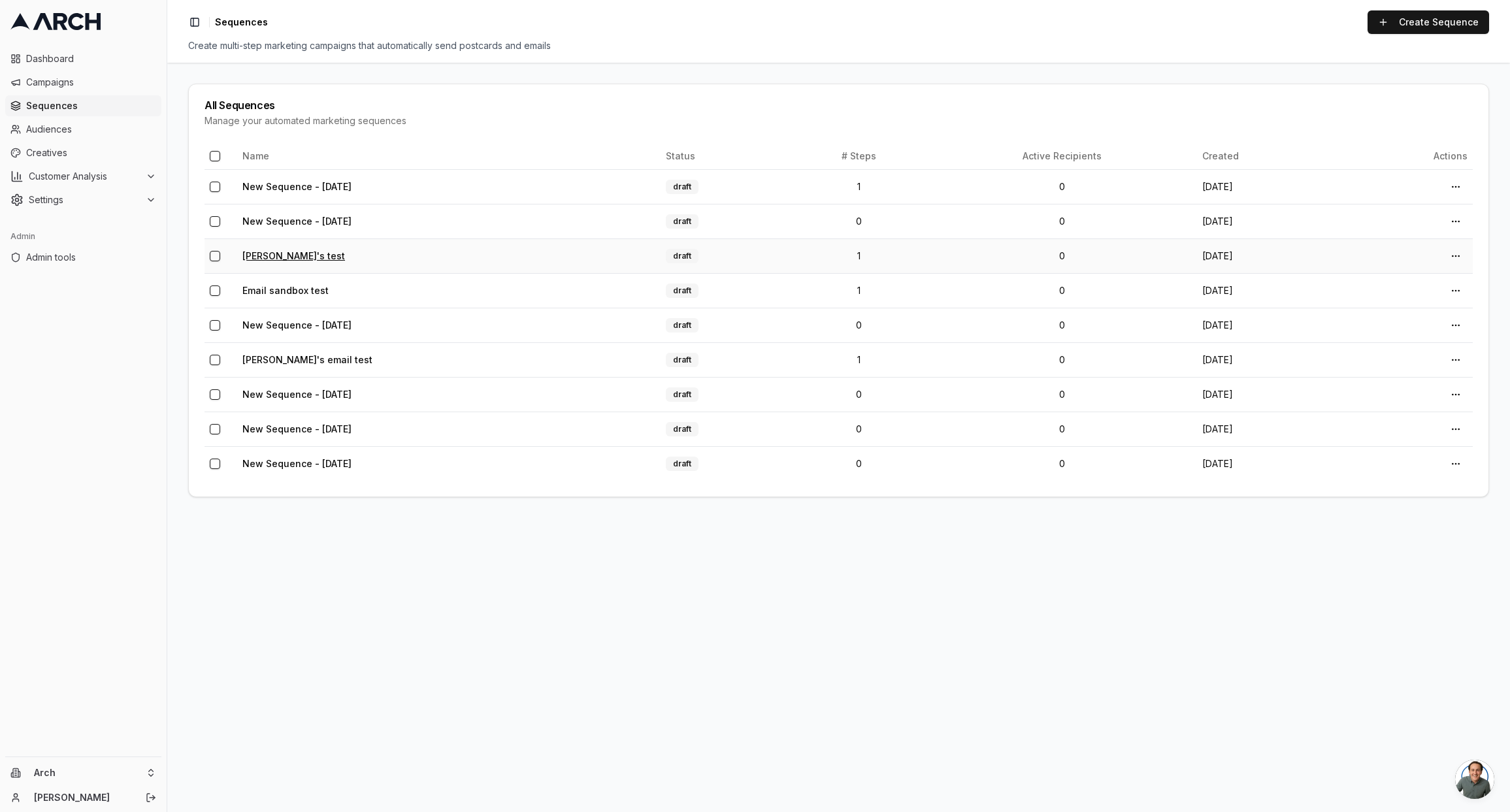
click at [284, 256] on link "[PERSON_NAME]'s test" at bounding box center [294, 255] width 103 height 11
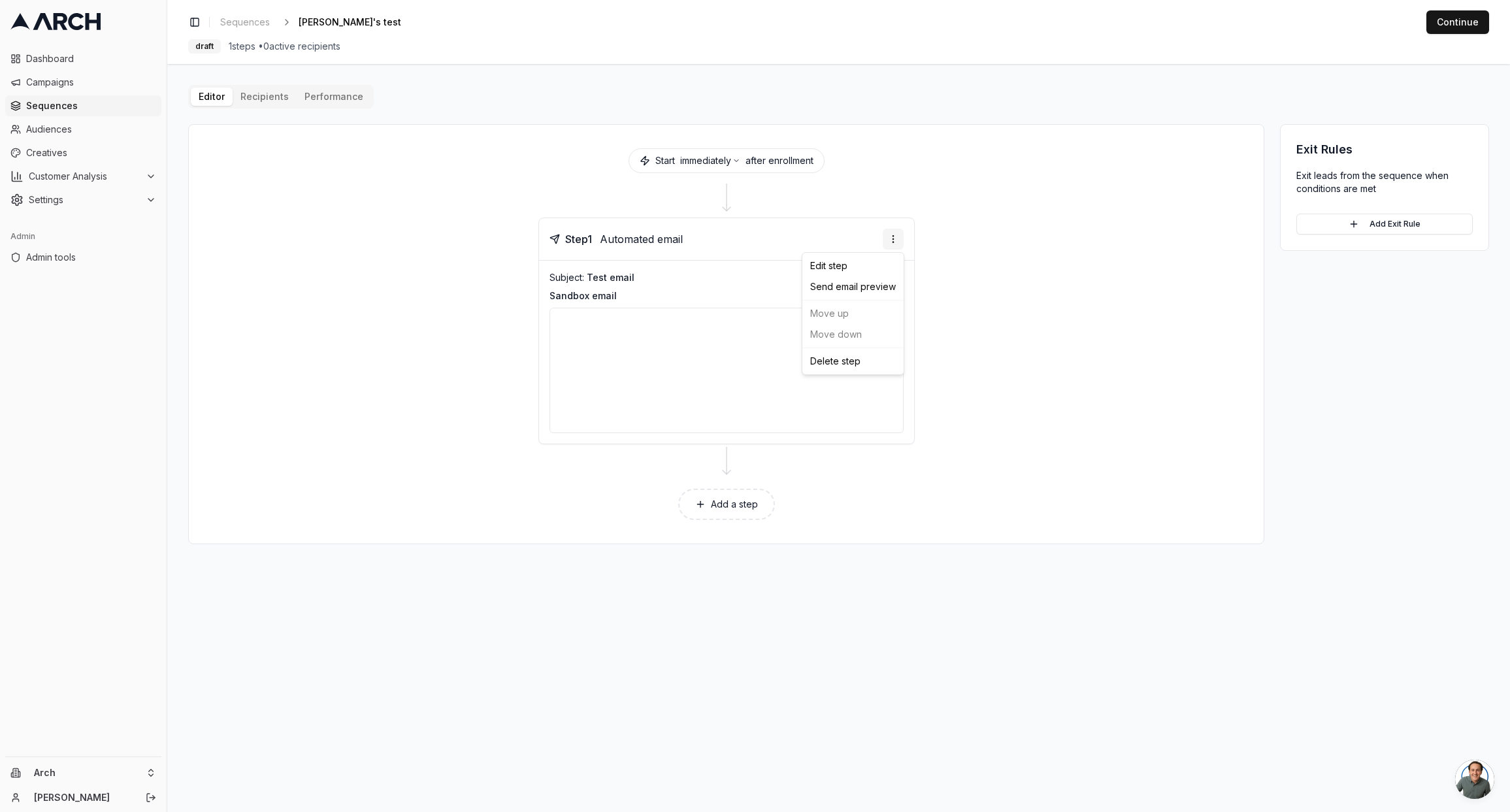
click at [896, 242] on html "Dashboard Campaigns Sequences Audiences Creatives Customer Analysis Settings Ad…" at bounding box center [755, 406] width 1510 height 812
click at [877, 282] on div "Send email preview" at bounding box center [853, 287] width 96 height 21
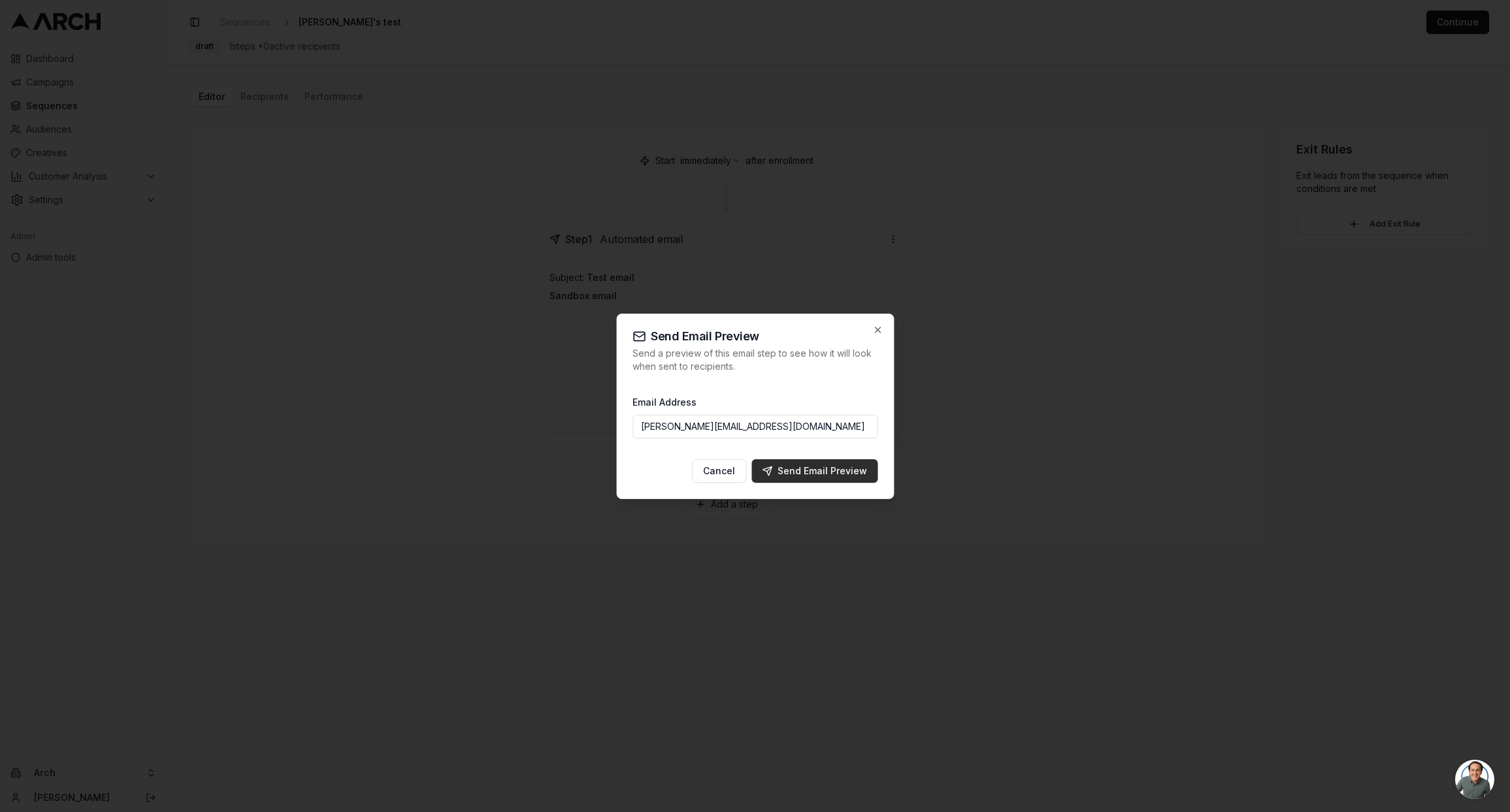
click at [804, 474] on div "Send Email Preview" at bounding box center [815, 471] width 106 height 13
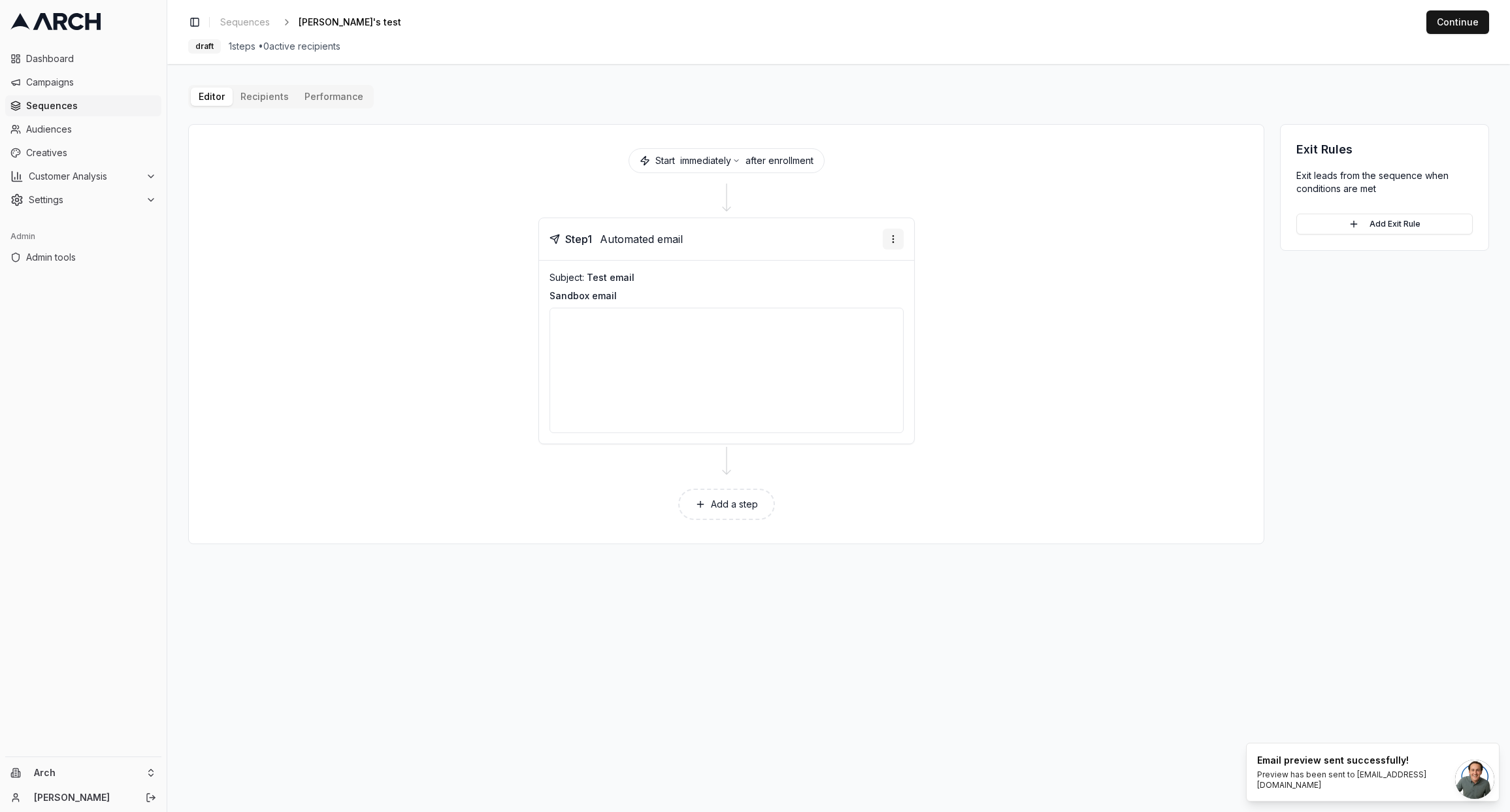
click at [892, 235] on html "Dashboard Campaigns Sequences Audiences Creatives Customer Analysis Settings Ad…" at bounding box center [755, 406] width 1510 height 812
click at [881, 265] on div "Edit step" at bounding box center [853, 265] width 96 height 21
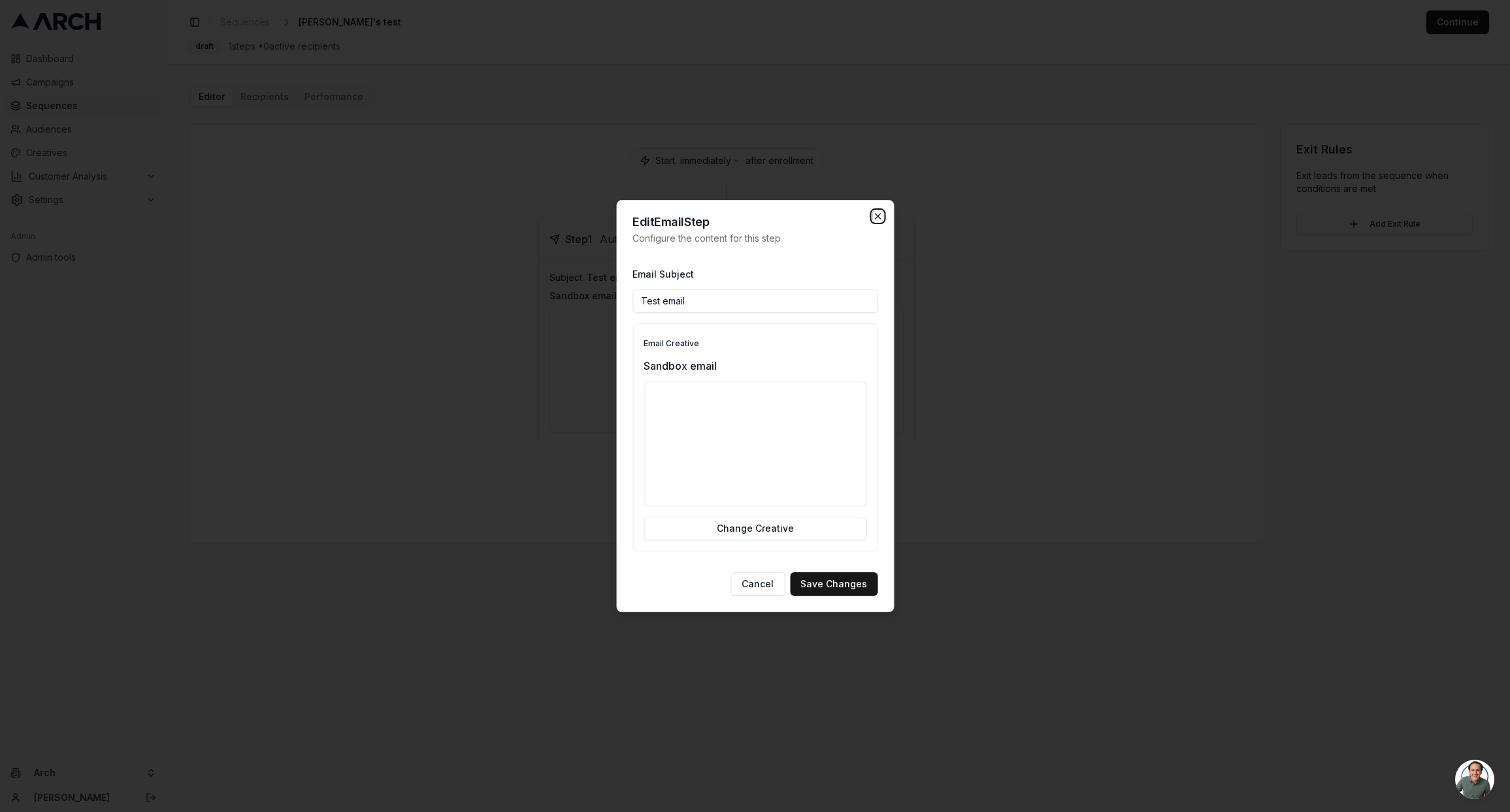
click at [879, 217] on icon "button" at bounding box center [877, 215] width 5 height 5
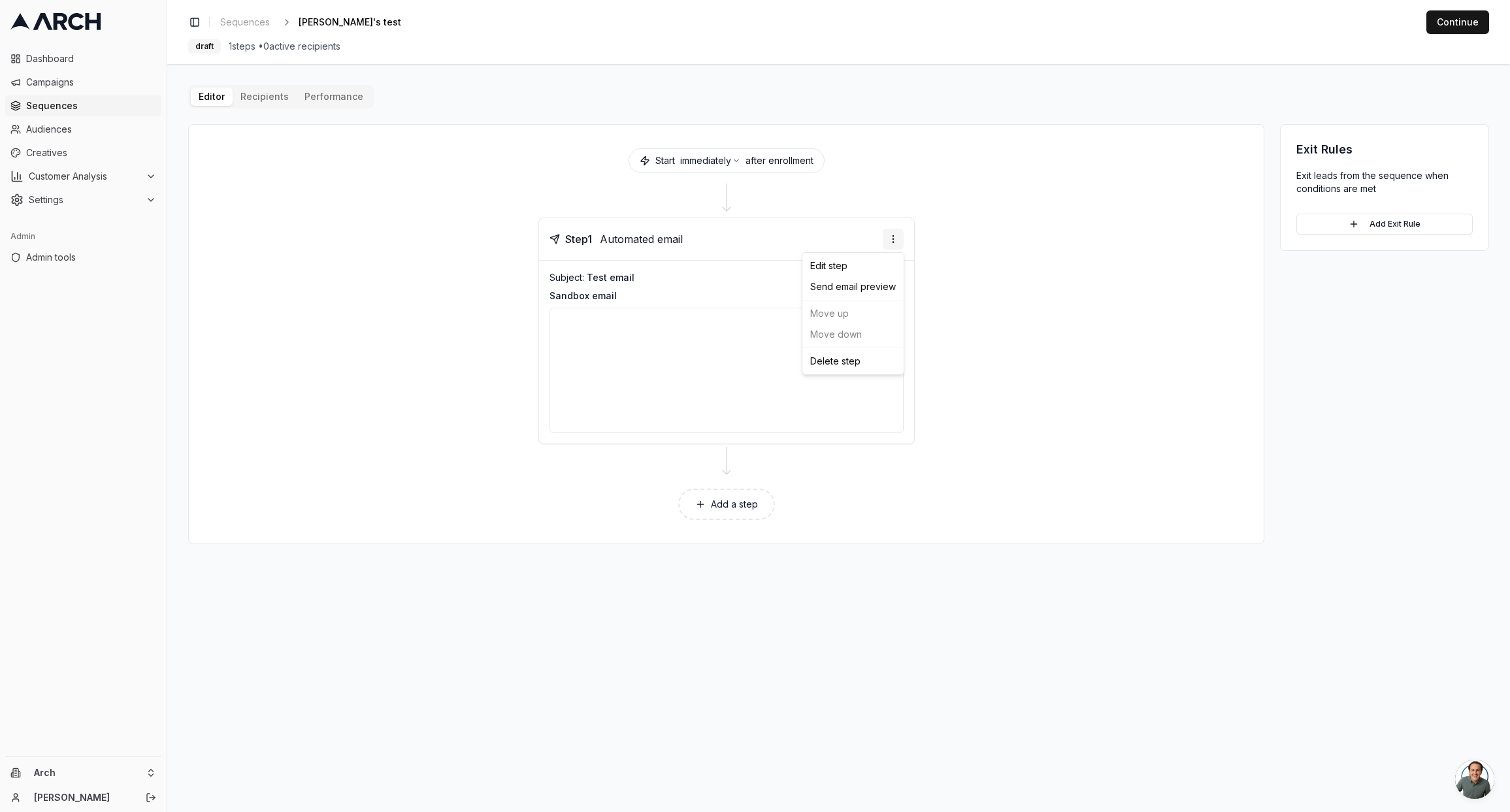
click at [897, 238] on html "Dashboard Campaigns Sequences Audiences Creatives Customer Analysis Settings Ad…" at bounding box center [755, 406] width 1510 height 812
click at [885, 269] on div "Edit step" at bounding box center [853, 265] width 96 height 21
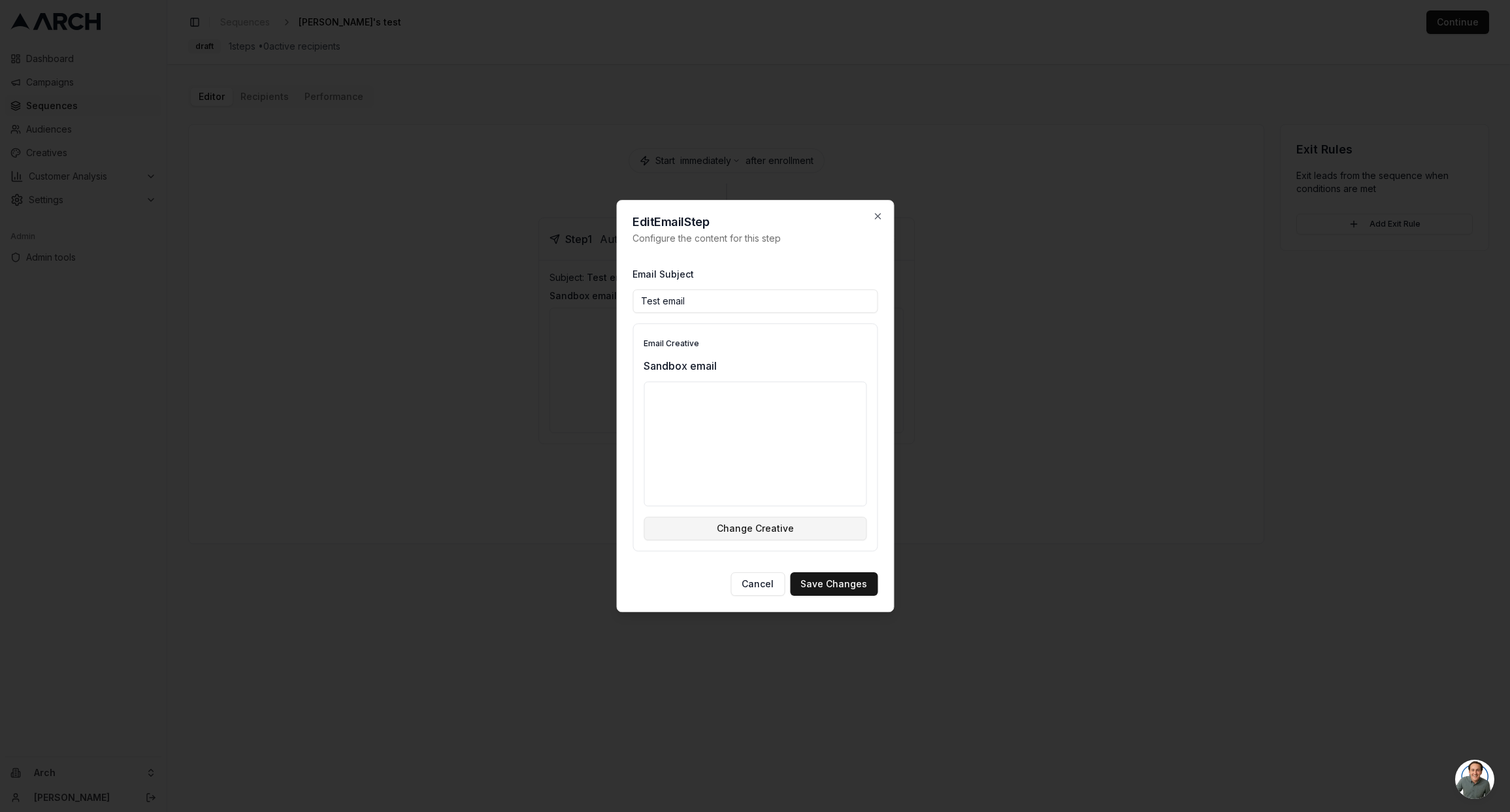
click at [790, 530] on button "Change Creative" at bounding box center [755, 528] width 223 height 23
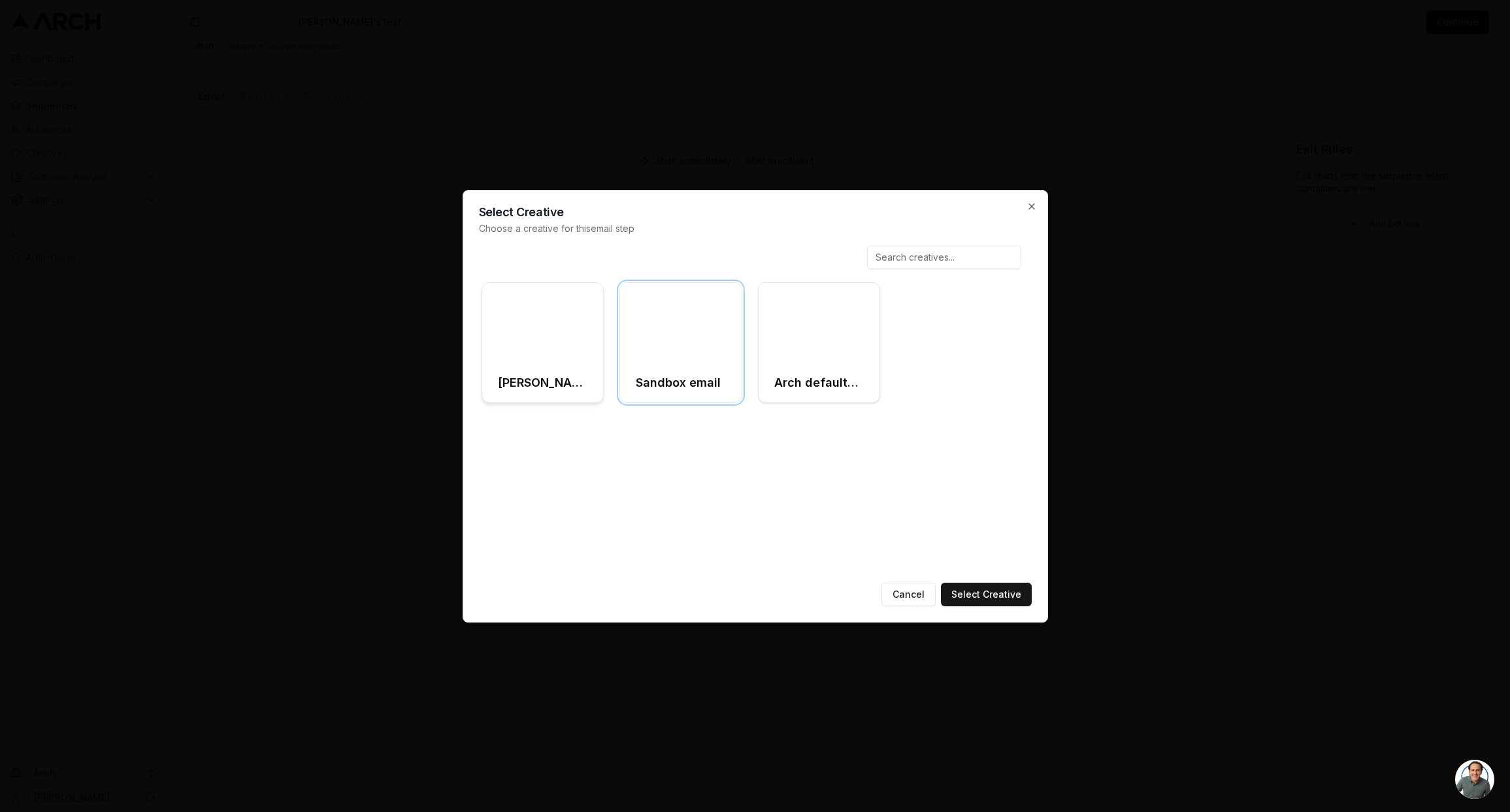
click at [523, 332] on div at bounding box center [543, 323] width 121 height 81
click at [967, 599] on button "Select Creative" at bounding box center [986, 595] width 91 height 23
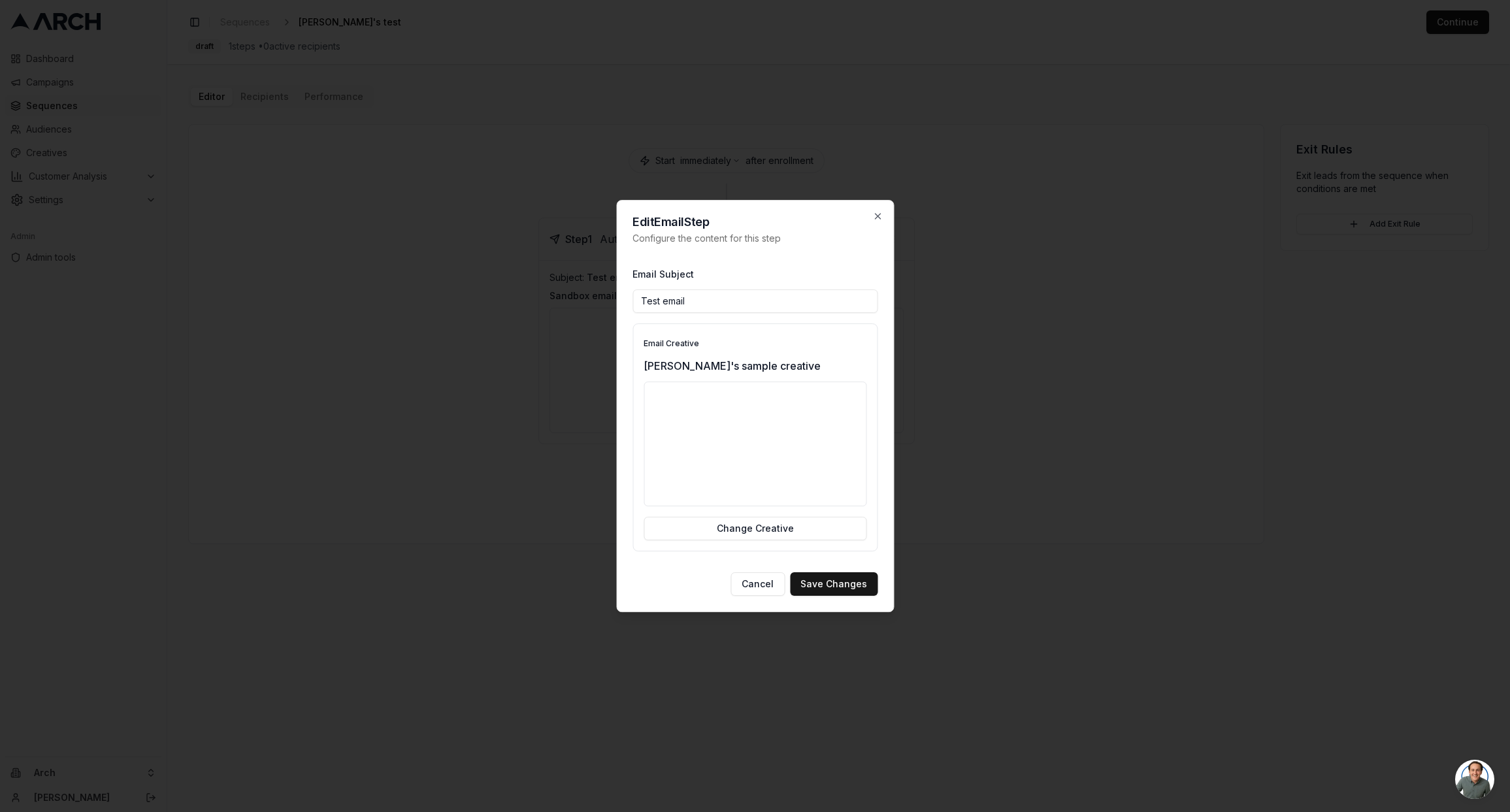
click at [753, 296] on input "Test email" at bounding box center [755, 301] width 245 height 23
drag, startPoint x: 714, startPoint y: 301, endPoint x: 628, endPoint y: 301, distance: 86.0
click at [628, 301] on div "Edit Email Step Configure the content for this step Email Subject Let's begin h…" at bounding box center [755, 406] width 278 height 413
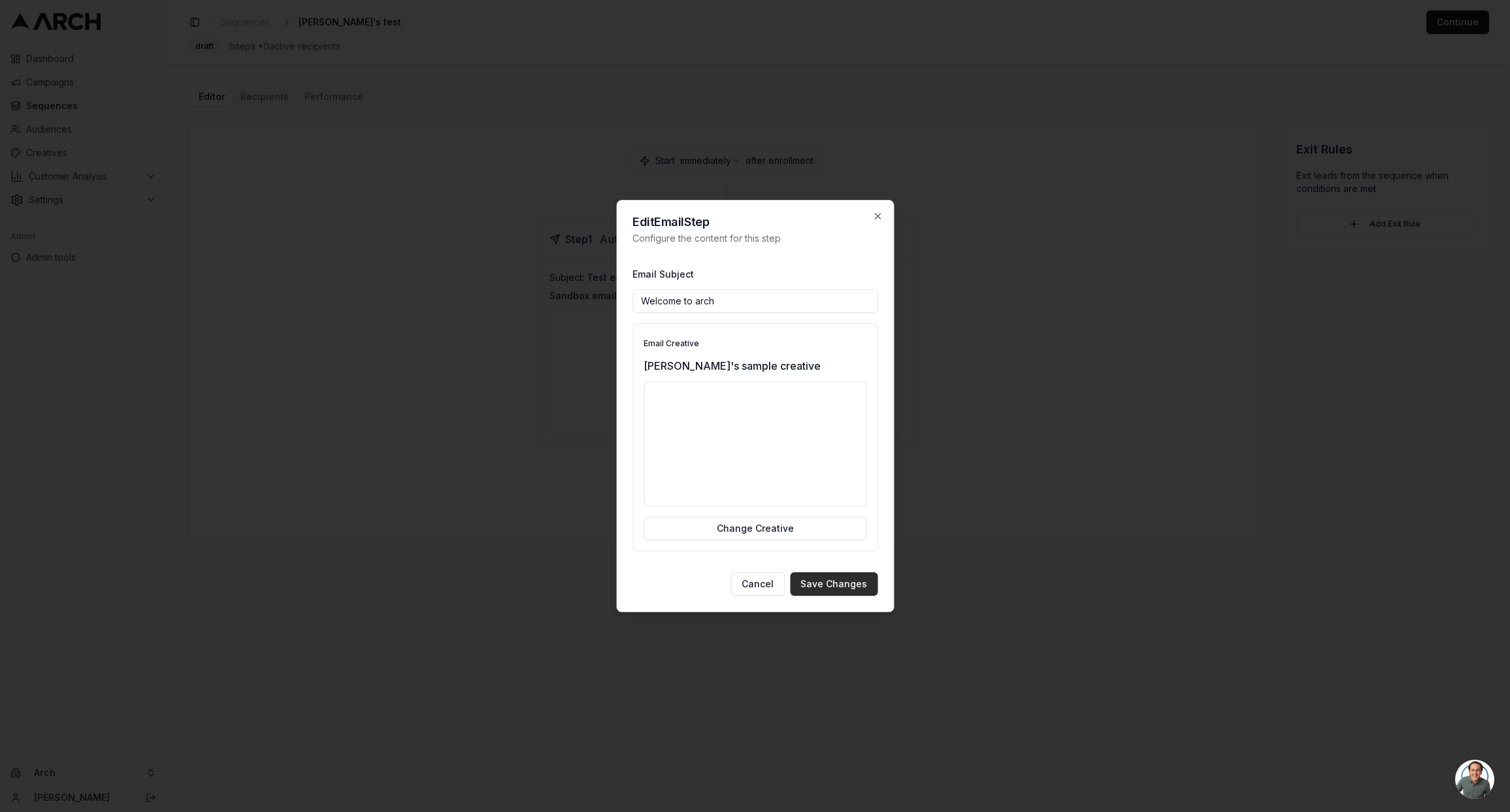
type input "Welcome to arch"
click at [836, 583] on button "Save Changes" at bounding box center [833, 584] width 87 height 23
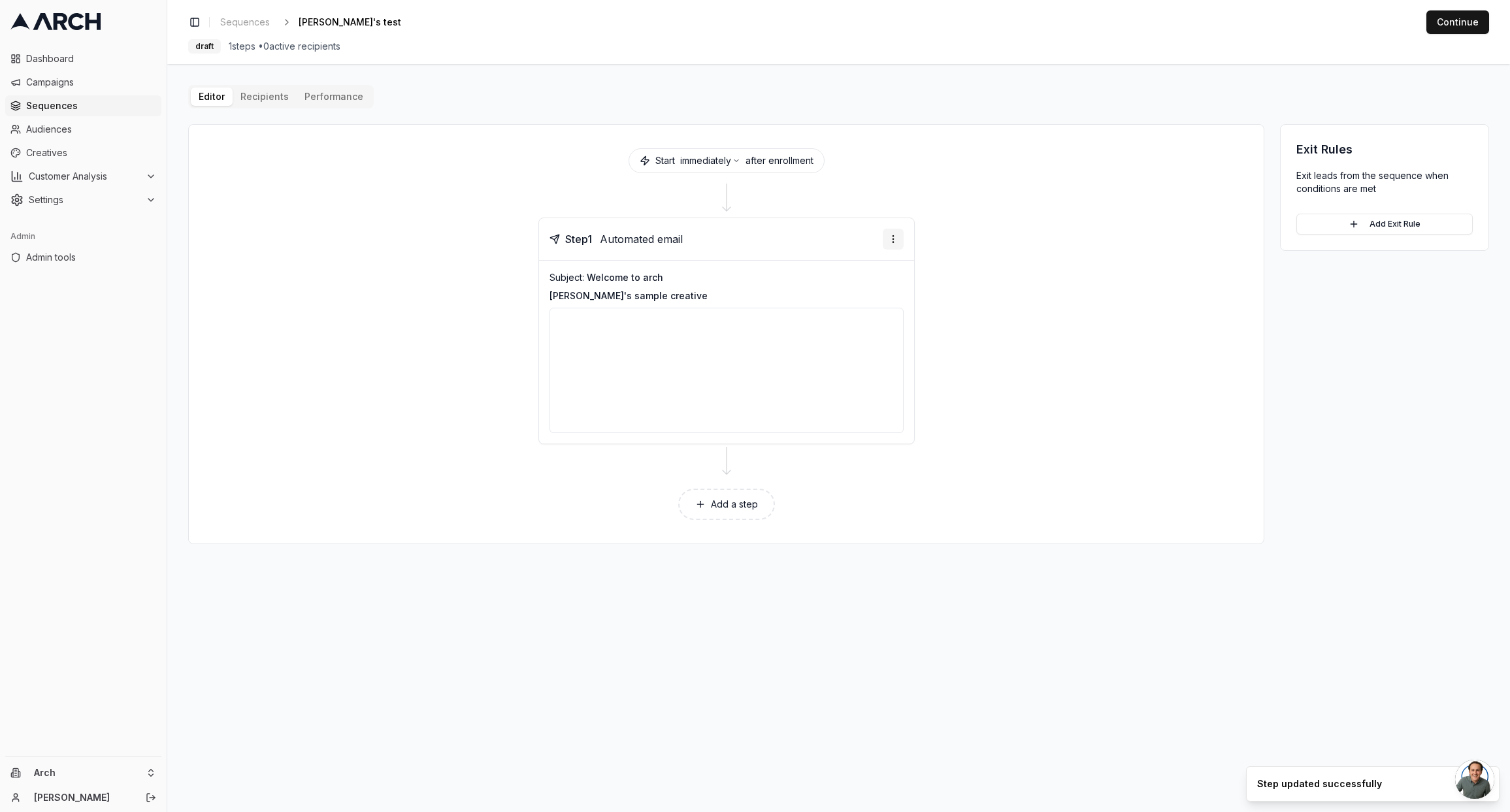
click at [892, 244] on html "Dashboard Campaigns Sequences Audiences Creatives Customer Analysis Settings Ad…" at bounding box center [755, 406] width 1510 height 812
click at [880, 287] on div "Send email preview" at bounding box center [853, 287] width 96 height 21
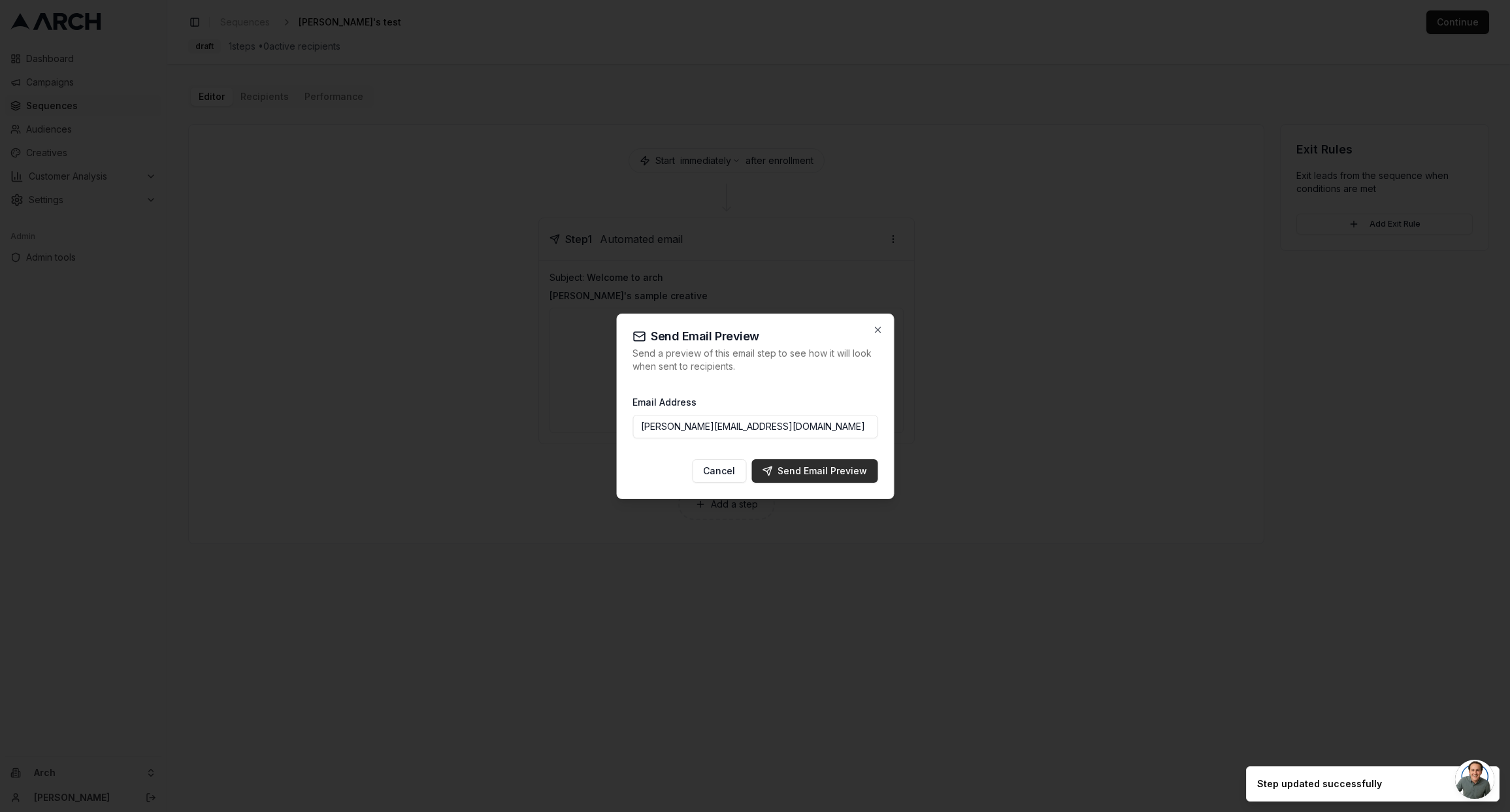
click at [832, 475] on div "Send Email Preview" at bounding box center [815, 471] width 106 height 13
click at [801, 475] on div "Send Email Preview" at bounding box center [815, 471] width 106 height 13
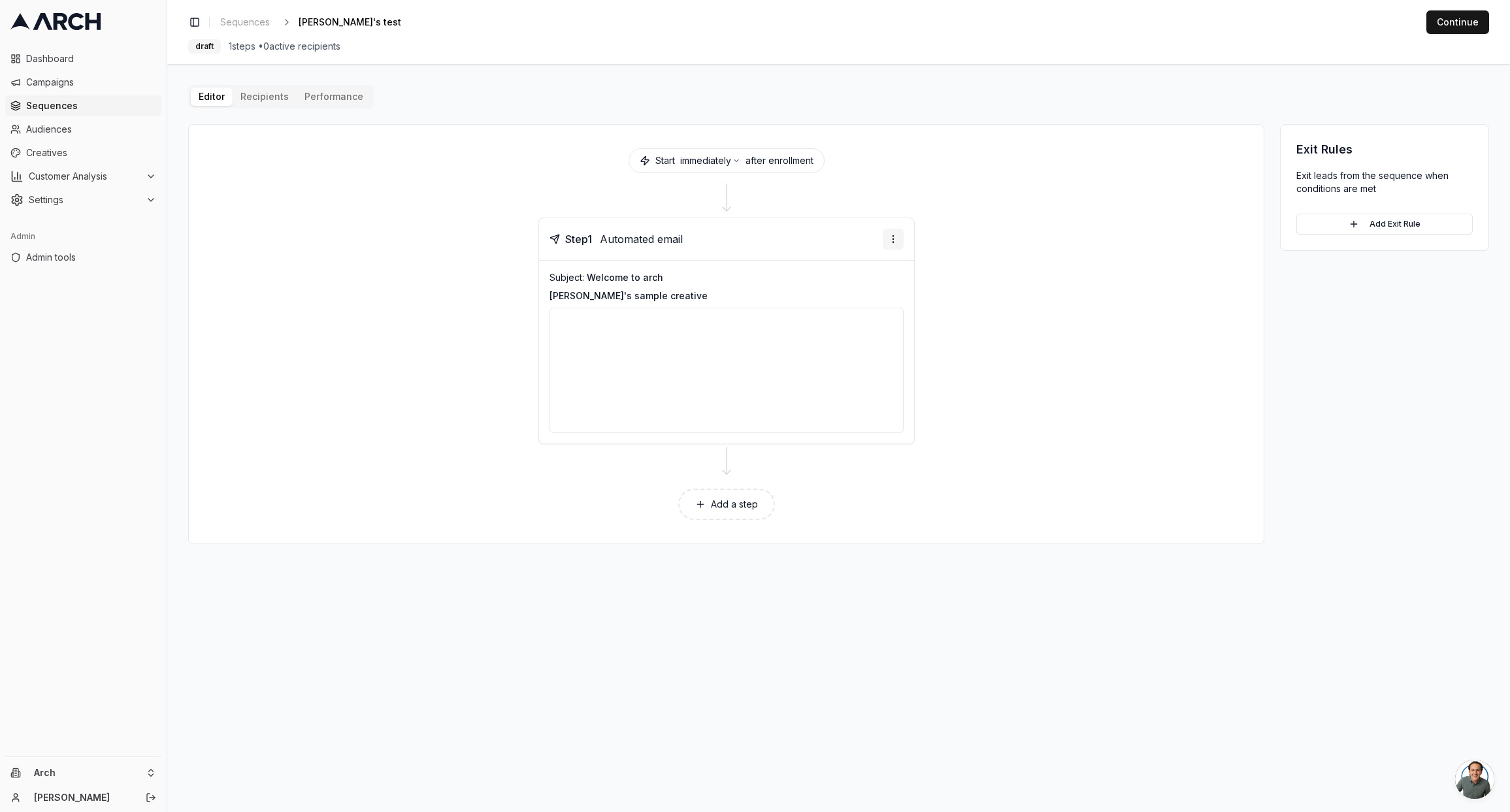
click at [895, 235] on html "Dashboard Campaigns Sequences Audiences Creatives Customer Analysis Settings Ad…" at bounding box center [755, 406] width 1510 height 812
click at [884, 289] on div "Send email preview" at bounding box center [853, 287] width 96 height 21
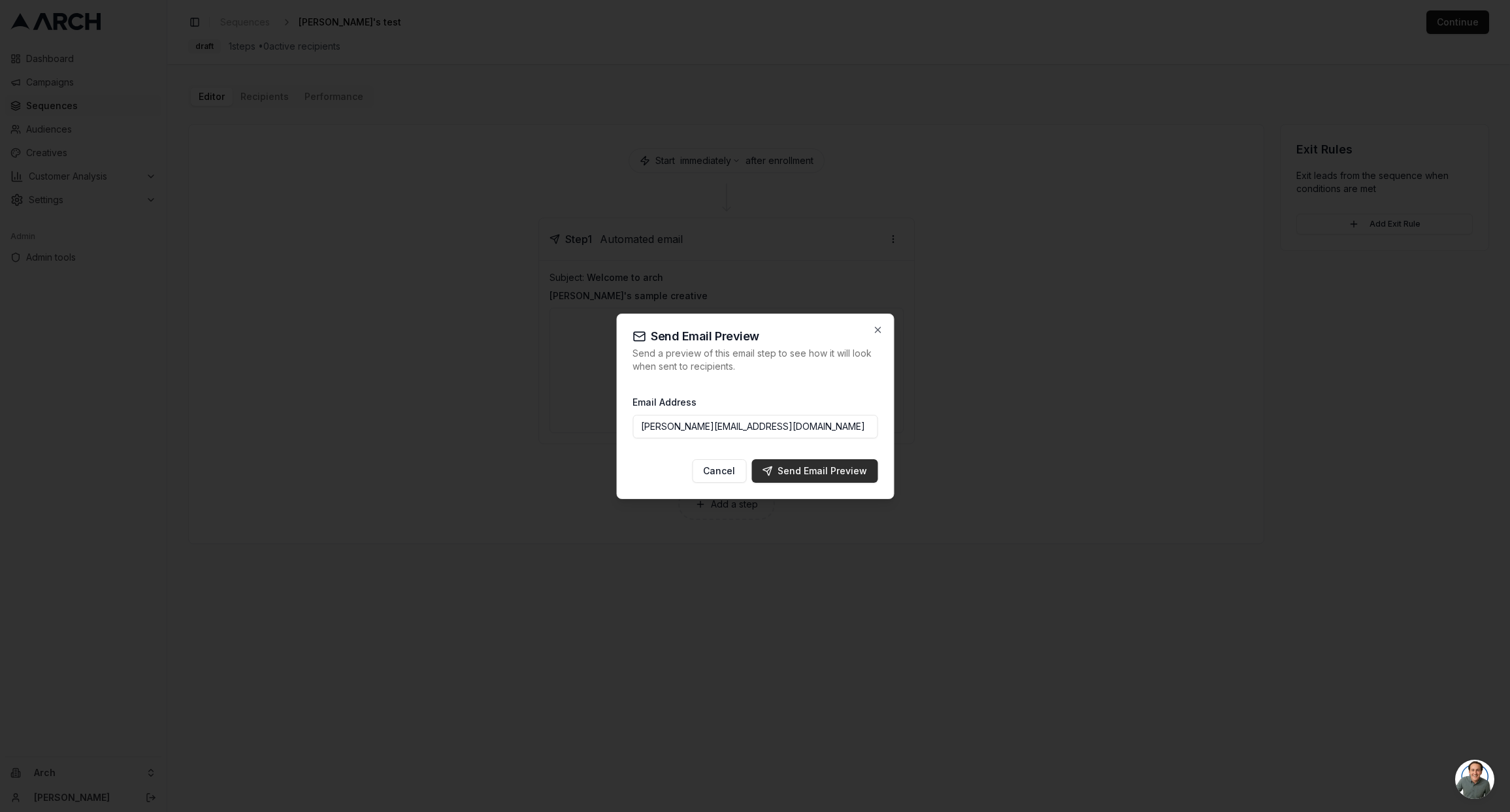
click at [814, 472] on div "Send Email Preview" at bounding box center [815, 471] width 106 height 13
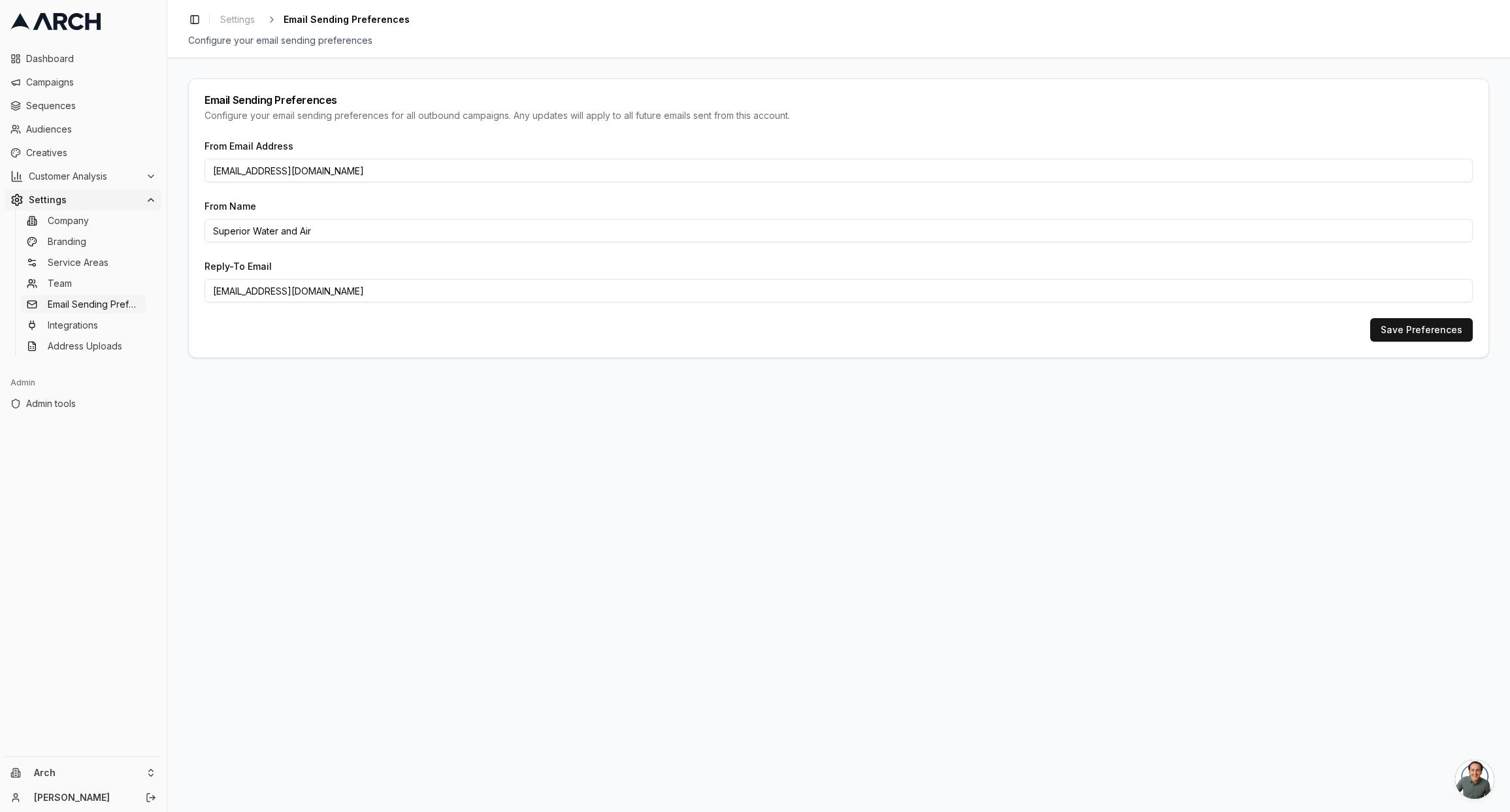
drag, startPoint x: 322, startPoint y: 171, endPoint x: 266, endPoint y: 171, distance: 56.0
click at [266, 171] on input "[EMAIL_ADDRESS][DOMAIN_NAME]" at bounding box center [839, 170] width 1268 height 23
type input "marketing@arch.home-specialist.com"
click at [334, 229] on input "Superior Water and Air" at bounding box center [839, 231] width 1268 height 23
drag, startPoint x: 334, startPoint y: 230, endPoint x: 136, endPoint y: 227, distance: 198.0
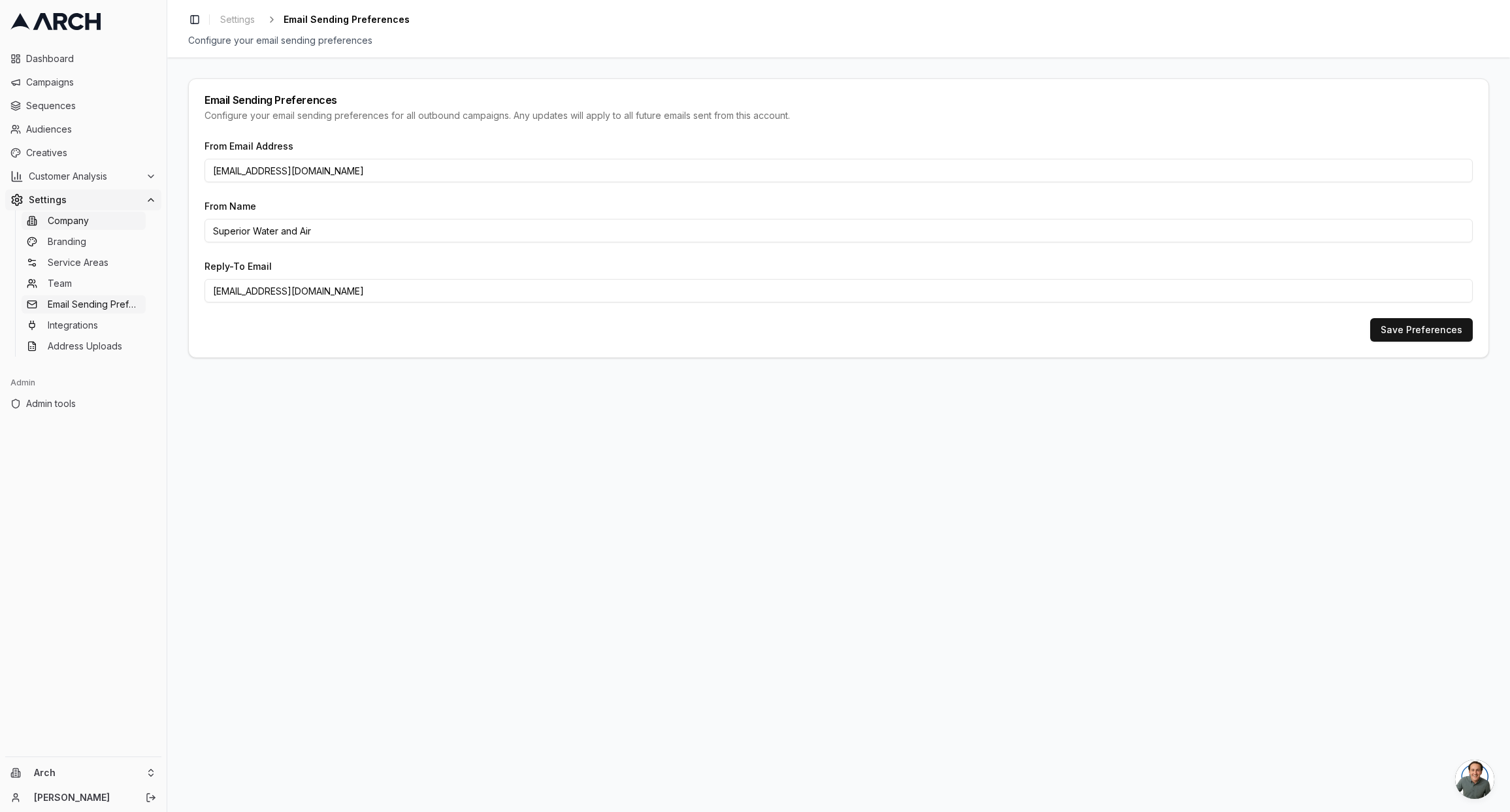
click at [136, 227] on div "Dashboard Campaigns Sequences Audiences Creatives Customer Analysis Settings Co…" at bounding box center [755, 406] width 1510 height 812
type input "Arch"
click at [296, 385] on div "Email Sending Preferences Configure your email sending preferences for all outb…" at bounding box center [839, 434] width 1343 height 754
drag, startPoint x: 266, startPoint y: 293, endPoint x: 322, endPoint y: 293, distance: 56.0
click at [322, 293] on input "marketing@superior.mail.home-specialist.com" at bounding box center [839, 291] width 1268 height 23
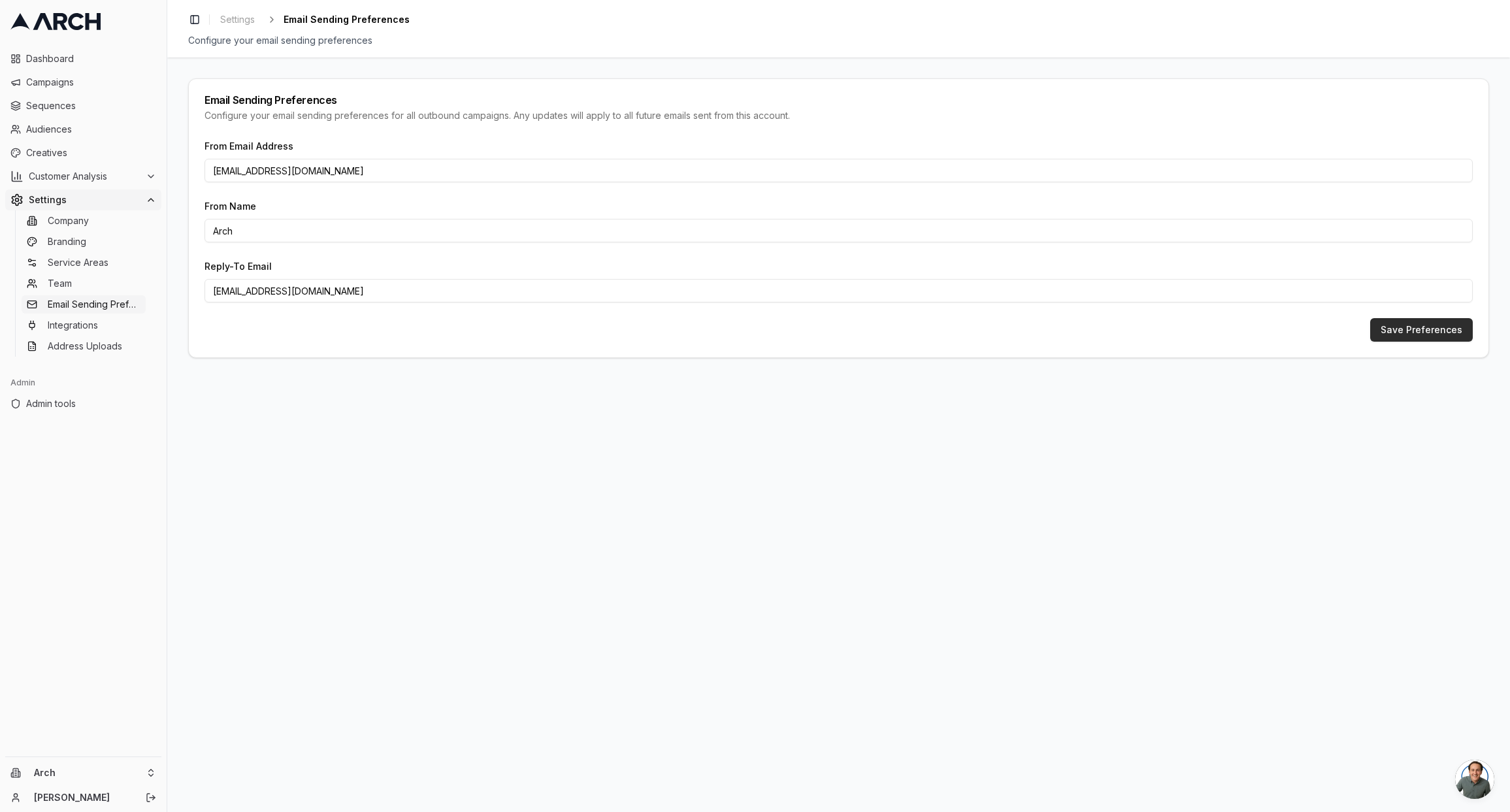
type input "marketing@arch.home-specialist.com"
click at [1418, 324] on button "Save Preferences" at bounding box center [1422, 330] width 103 height 23
click at [1429, 333] on button "Save Preferences" at bounding box center [1422, 330] width 103 height 23
drag, startPoint x: 265, startPoint y: 172, endPoint x: 389, endPoint y: 172, distance: 124.0
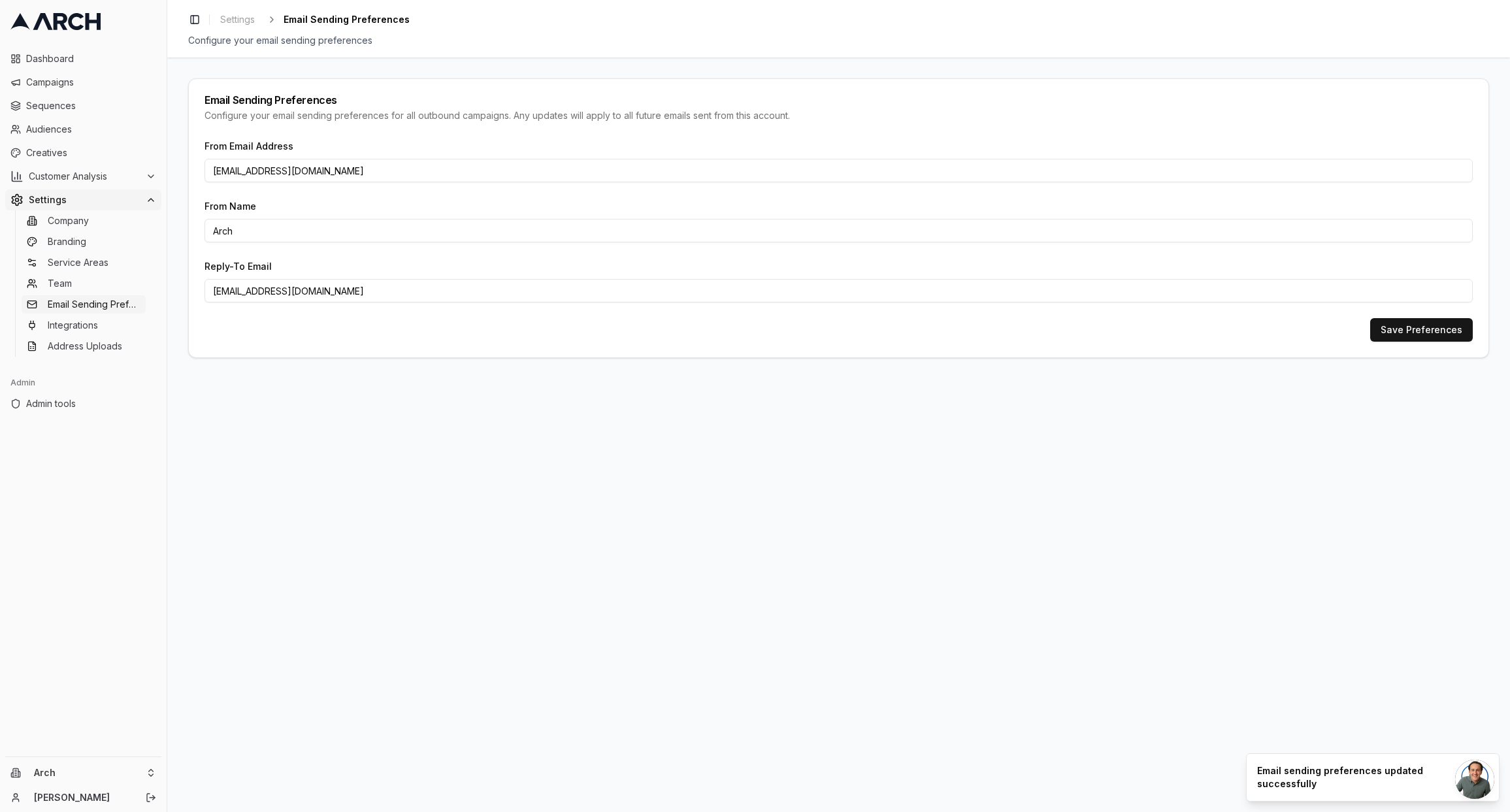
click at [389, 172] on input "marketing@arch.home-specialist.com" at bounding box center [839, 170] width 1268 height 23
paste input "email"
type input "marketing@home-specialist.com"
drag, startPoint x: 270, startPoint y: 293, endPoint x: 424, endPoint y: 289, distance: 154.1
click at [424, 289] on input "marketing@arch.home-specialist.com" at bounding box center [839, 291] width 1268 height 23
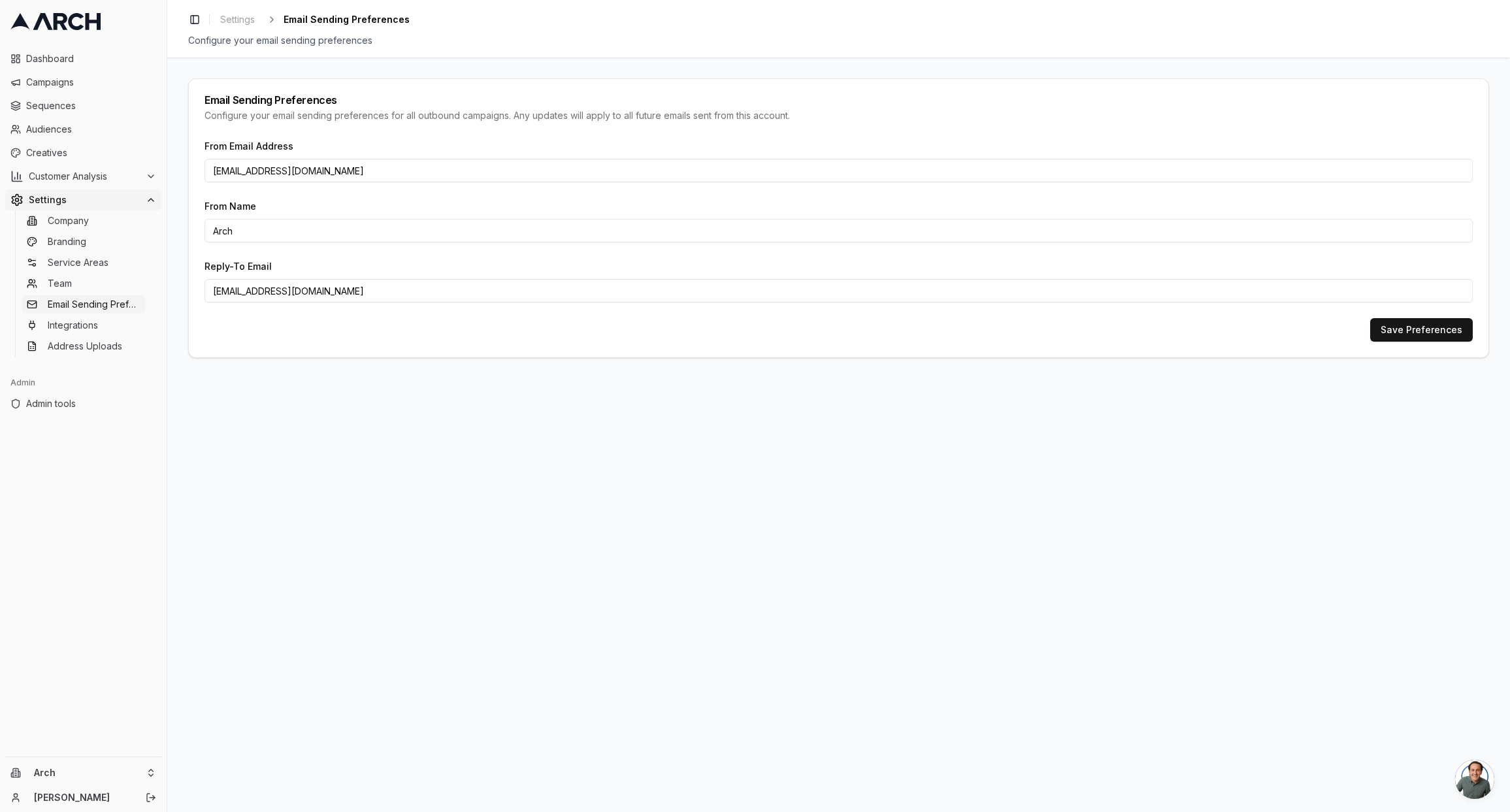
paste input "email"
type input "marketing@home-specialist.com"
click at [1410, 329] on button "Save Preferences" at bounding box center [1422, 330] width 103 height 23
